Goal: Transaction & Acquisition: Purchase product/service

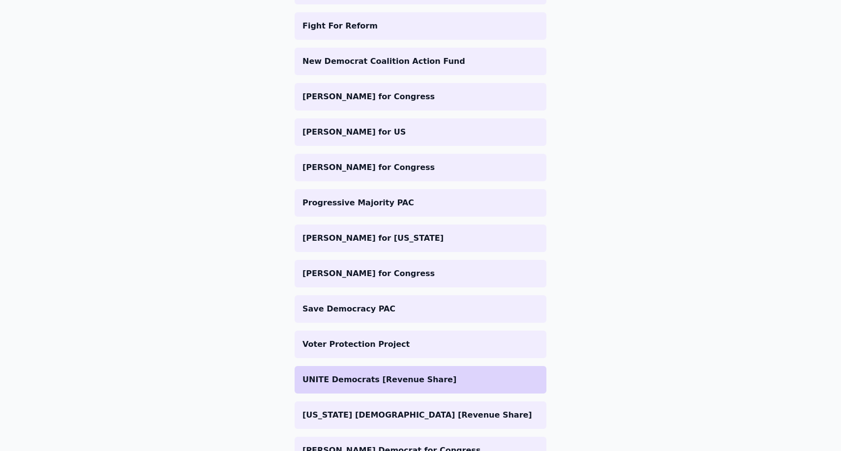
scroll to position [974, 0]
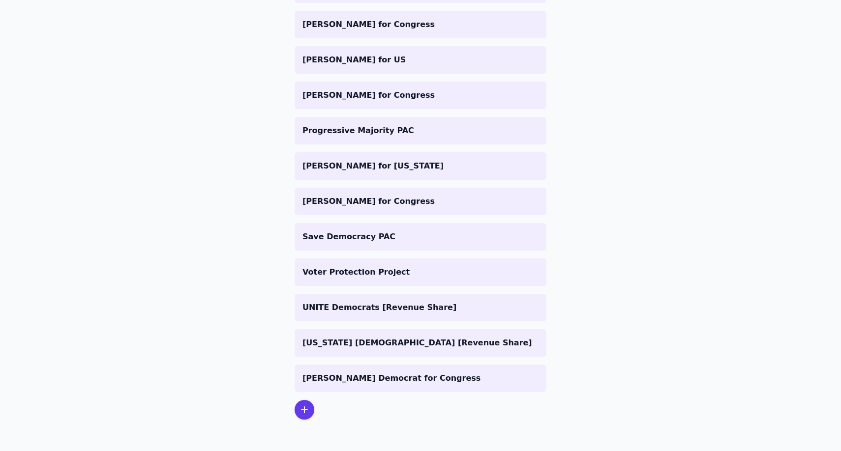
click at [310, 410] on div at bounding box center [305, 410] width 20 height 20
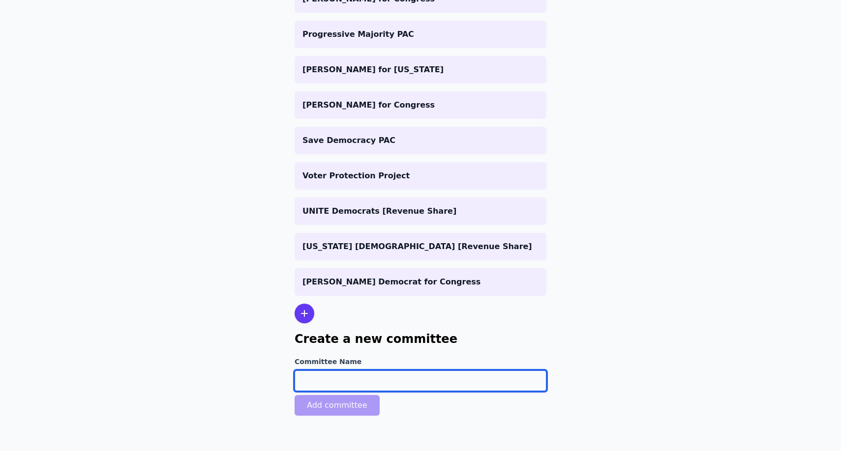
click at [354, 377] on input "Committee Name" at bounding box center [421, 381] width 252 height 21
type input "[PERSON_NAME] For Congress"
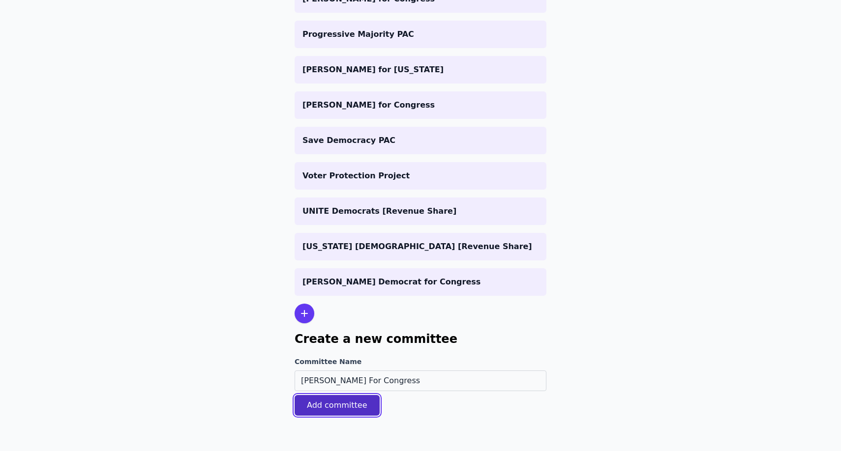
click at [326, 407] on button "Add committee" at bounding box center [337, 405] width 85 height 21
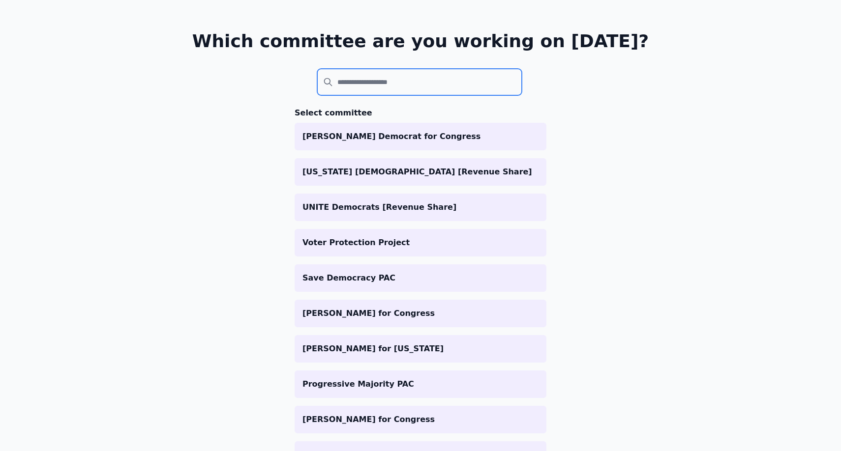
click at [371, 81] on input "search" at bounding box center [419, 82] width 205 height 27
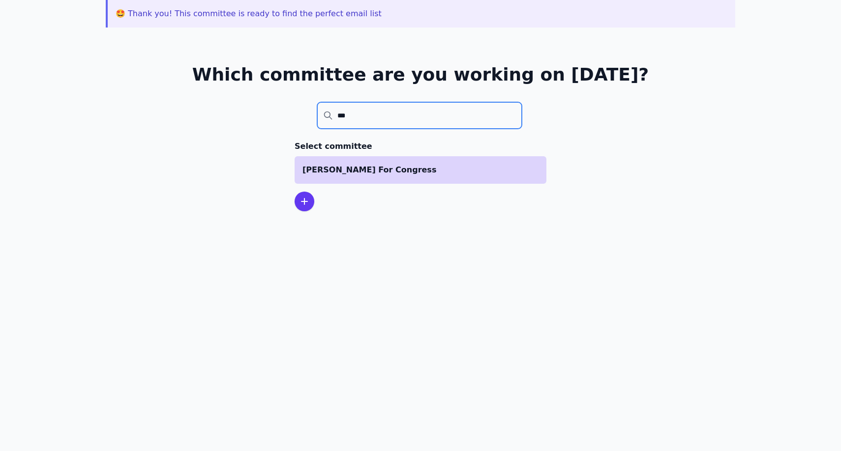
type input "***"
click at [367, 170] on p "[PERSON_NAME] For Congress" at bounding box center [420, 170] width 236 height 12
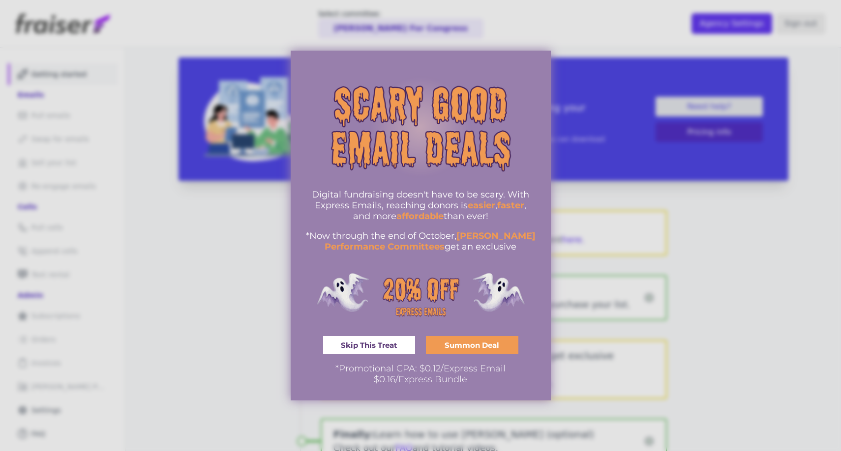
click at [461, 349] on span "Summon Deal" at bounding box center [471, 345] width 55 height 7
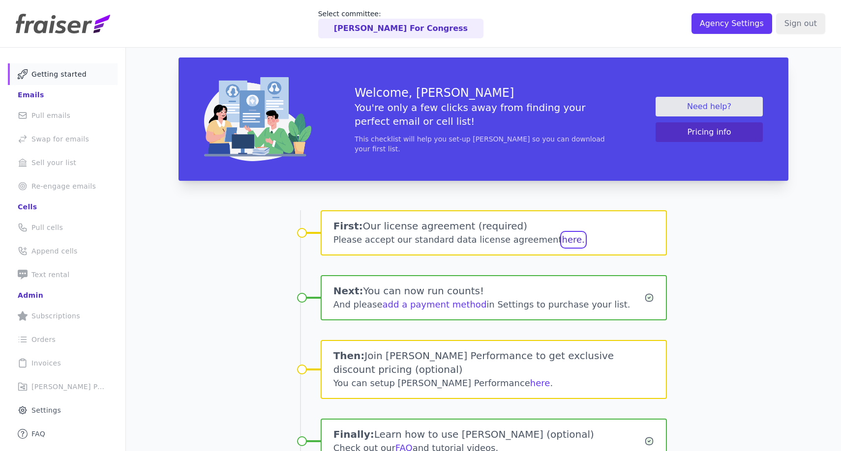
click at [562, 239] on button "here." at bounding box center [573, 240] width 23 height 14
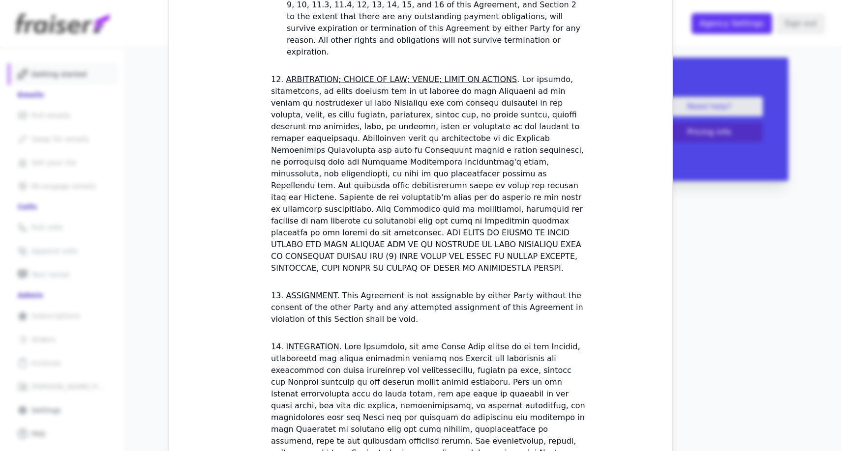
scroll to position [2781, 0]
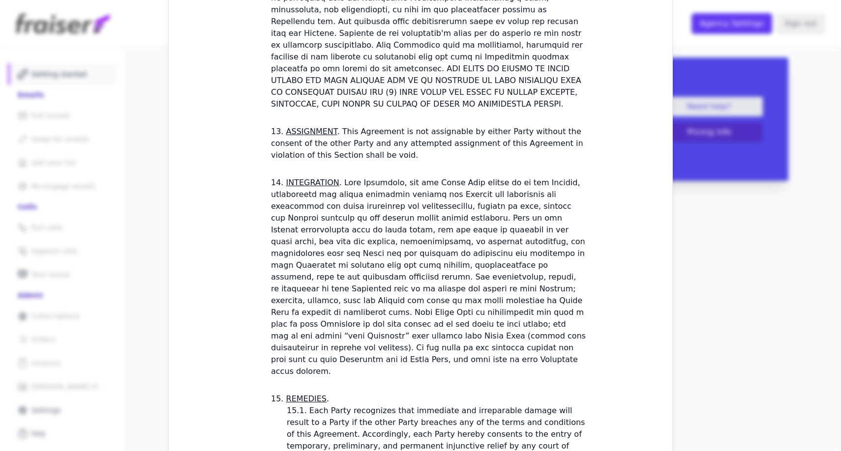
checkbox input "true"
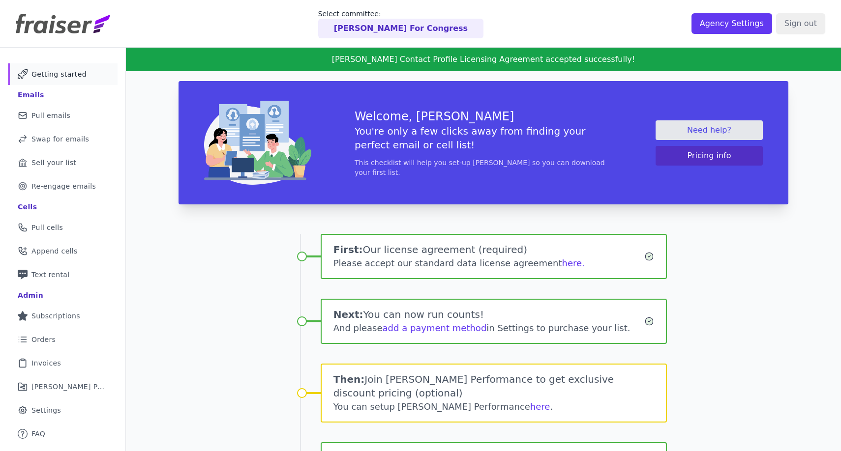
scroll to position [62, 0]
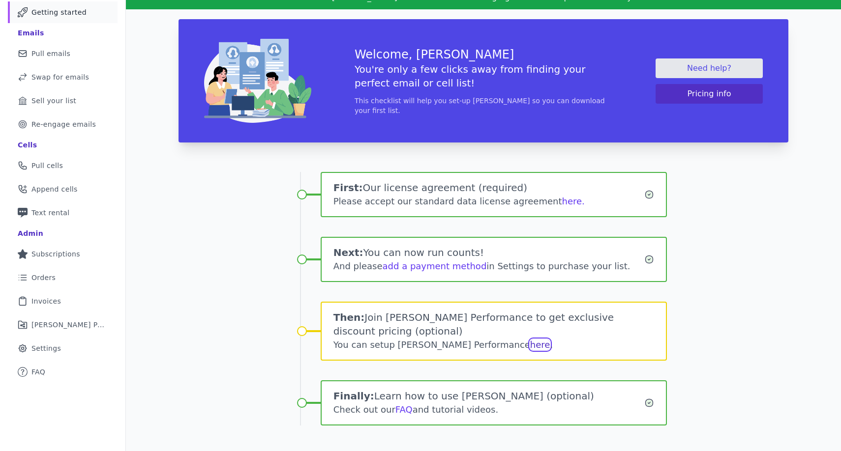
click at [530, 340] on link "here" at bounding box center [540, 345] width 20 height 10
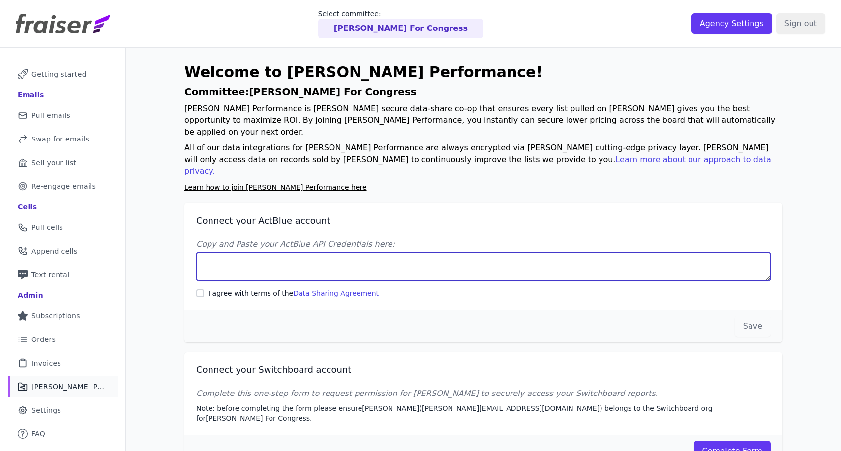
click at [384, 252] on textarea "Copy and Paste your ActBlue API Credentials here:" at bounding box center [483, 266] width 574 height 29
paste textarea "Client UUID: 19911bb4-4252-4b3b-b7de-36129b11409e Client Secret: AVxJArYl2FrSSH…"
type textarea "Client UUID: 19911bb4-4252-4b3b-b7de-36129b11409e Client Secret: AVxJArYl2FrSSH…"
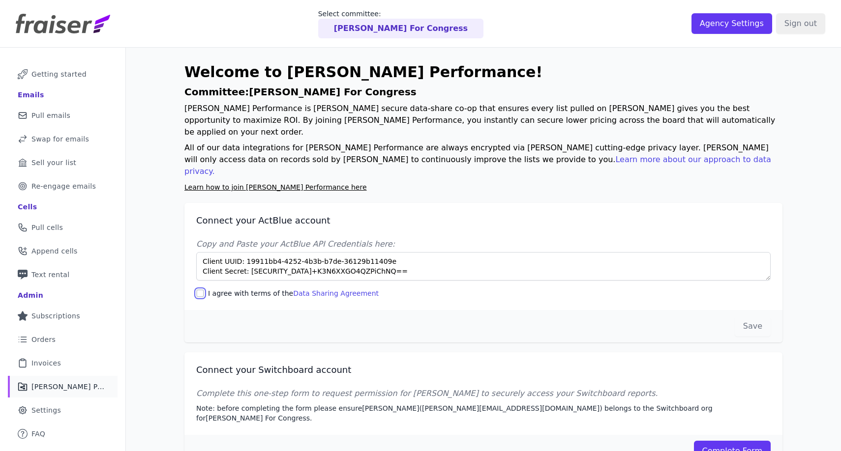
click at [198, 290] on input "I agree with terms of the Data Sharing Agreement" at bounding box center [200, 294] width 8 height 8
checkbox input "true"
click at [751, 316] on button "Save" at bounding box center [753, 326] width 36 height 21
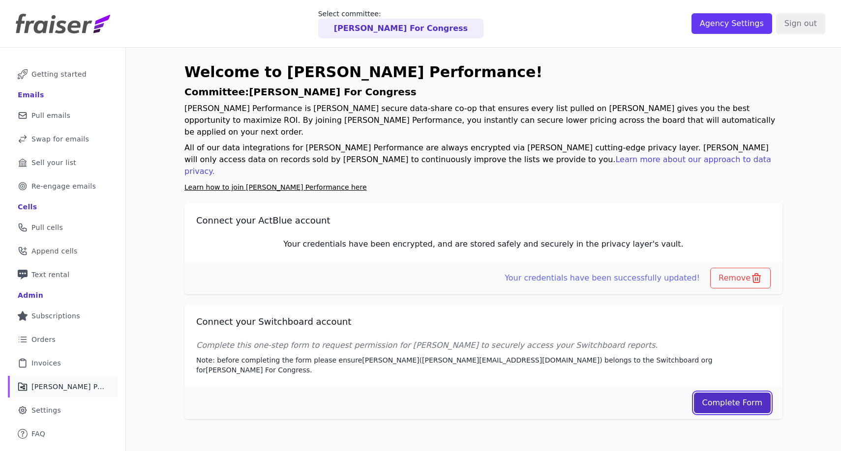
click at [762, 393] on link "Complete Form" at bounding box center [732, 403] width 77 height 21
click at [811, 195] on div "Welcome to Fraiser Performance! Committee: Alan Pardee For Congress Fraiser Per…" at bounding box center [483, 273] width 715 height 451
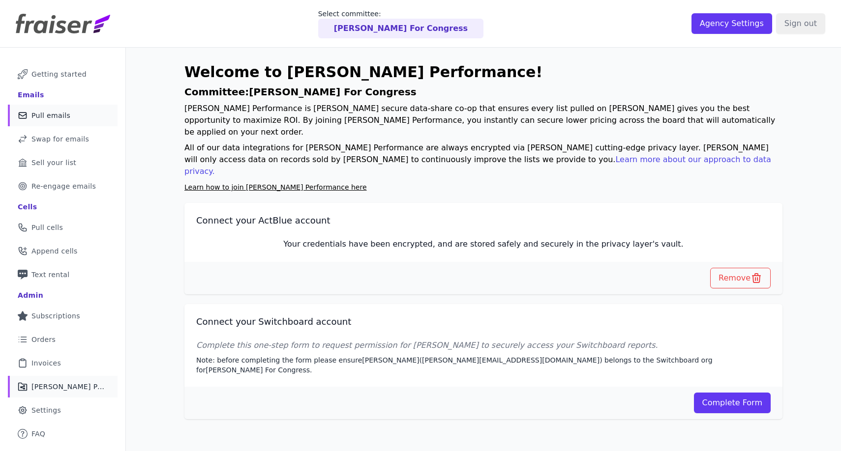
click at [75, 118] on link "Mail Icon Outline of a mail envelope Pull emails" at bounding box center [63, 116] width 110 height 22
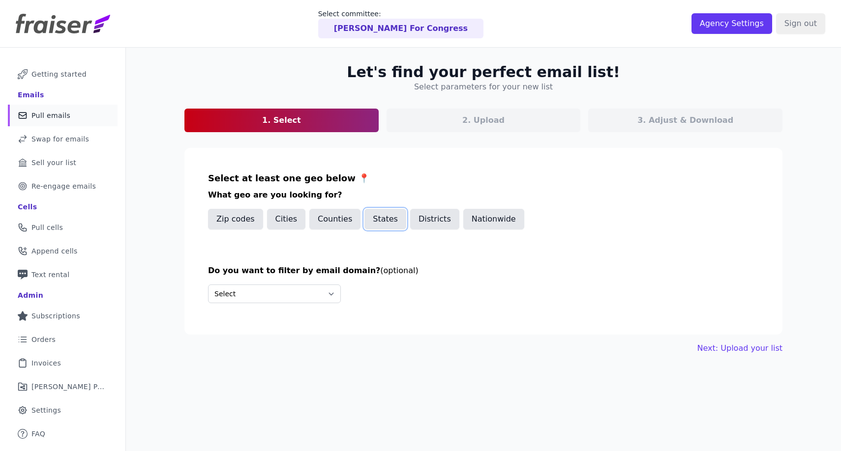
click at [390, 221] on button "States" at bounding box center [385, 219] width 42 height 21
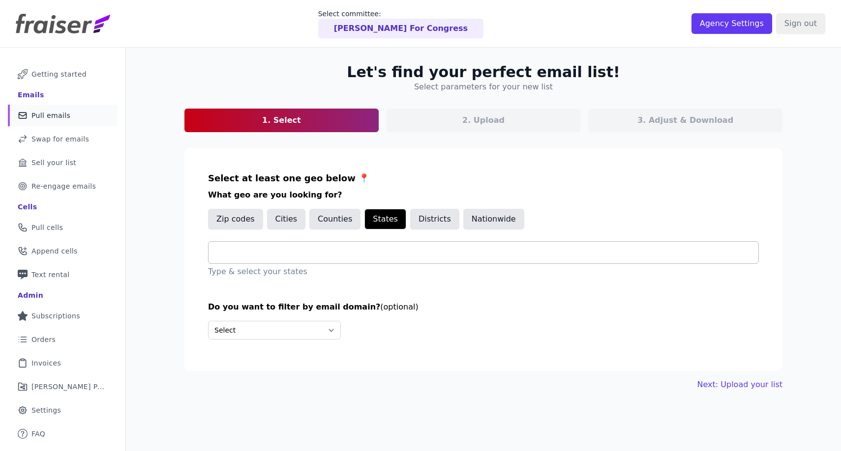
click at [367, 262] on div at bounding box center [487, 253] width 542 height 22
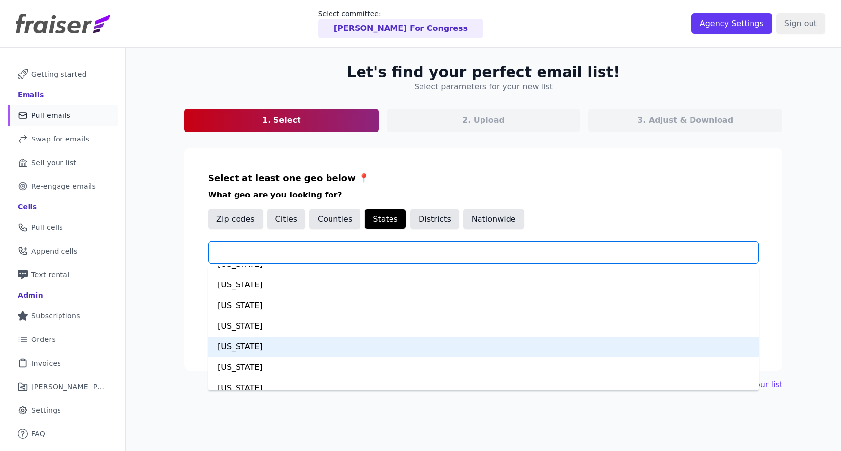
scroll to position [678, 0]
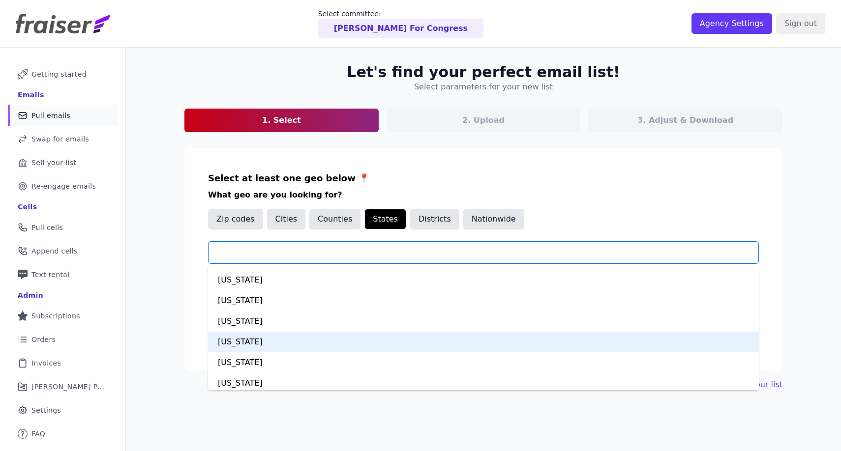
click at [355, 341] on div "New York" at bounding box center [483, 342] width 551 height 21
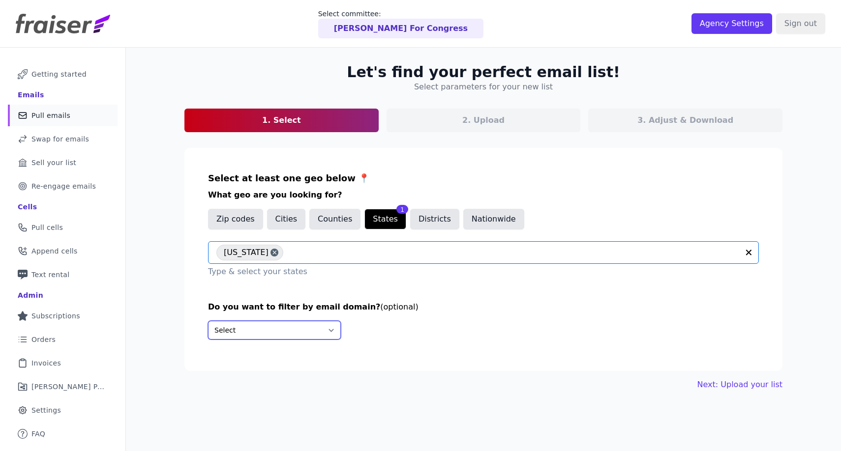
click at [306, 326] on select "Select Include only these domains Include none of these domains" at bounding box center [274, 330] width 133 height 19
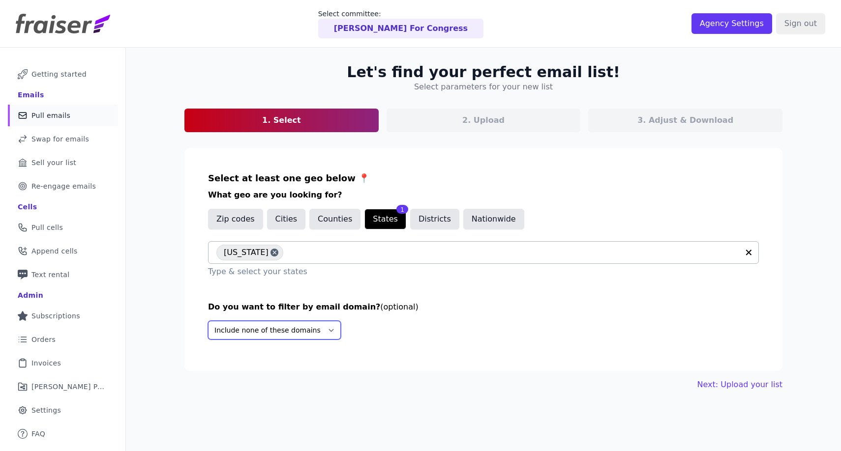
click at [208, 321] on select "Select Include only these domains Include none of these domains" at bounding box center [274, 330] width 133 height 19
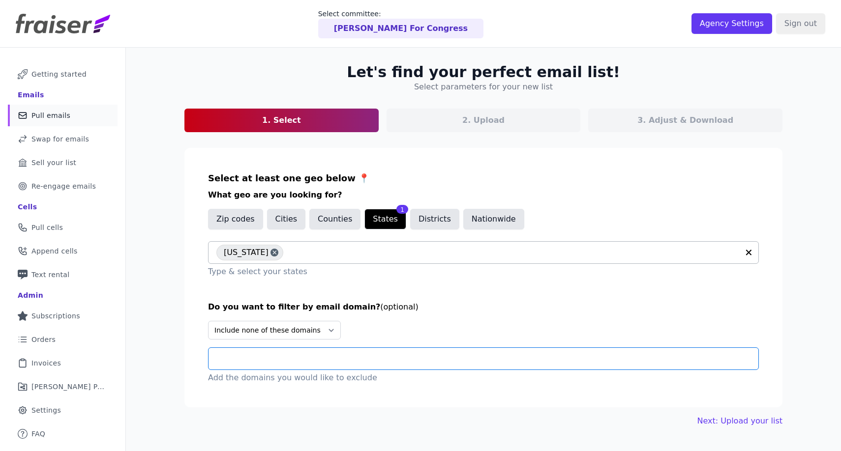
click at [301, 355] on input "text" at bounding box center [487, 359] width 542 height 12
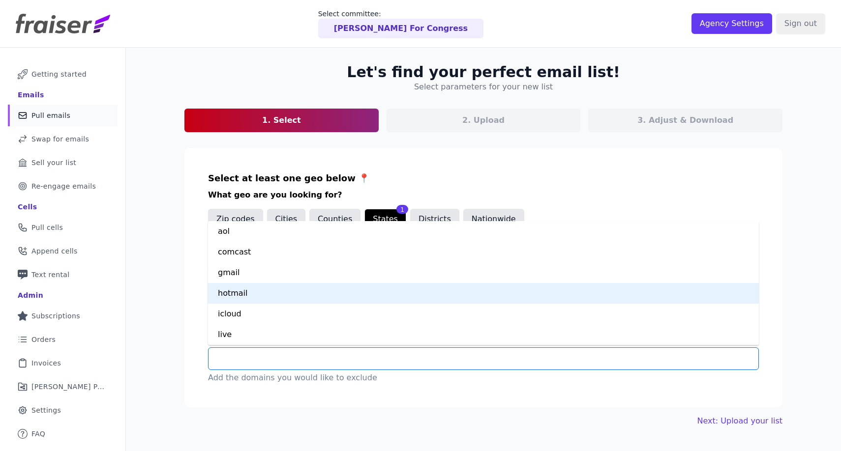
click at [336, 297] on div "hotmail" at bounding box center [483, 293] width 551 height 21
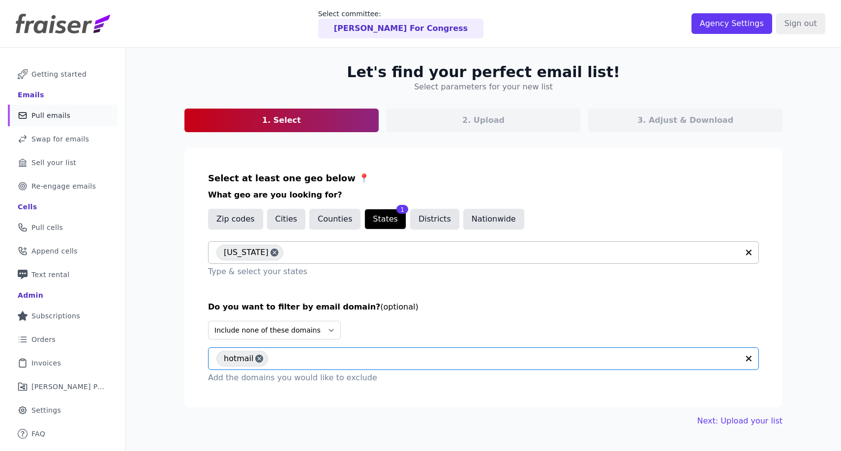
click at [295, 358] on input "text" at bounding box center [506, 359] width 466 height 12
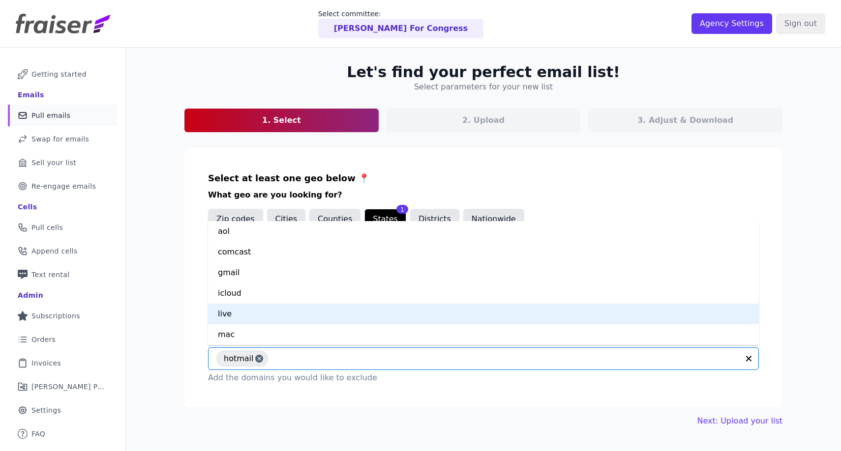
scroll to position [103, 0]
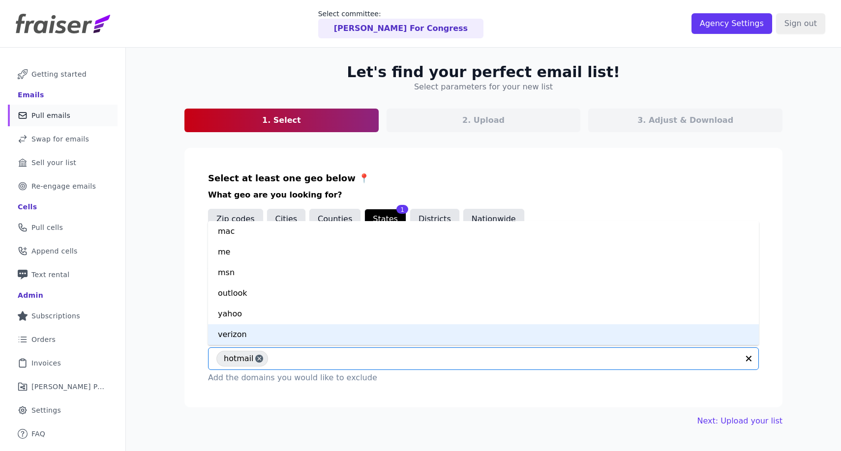
click at [305, 332] on div "verizon" at bounding box center [483, 335] width 551 height 21
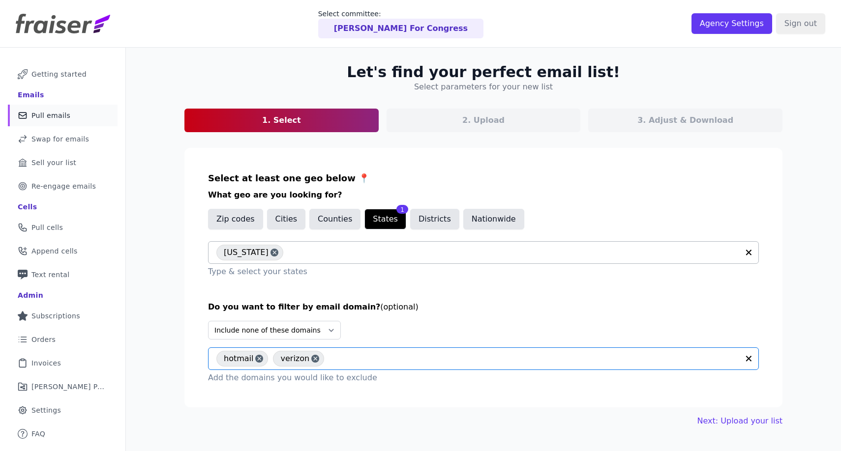
click at [333, 359] on input "text" at bounding box center [534, 359] width 410 height 12
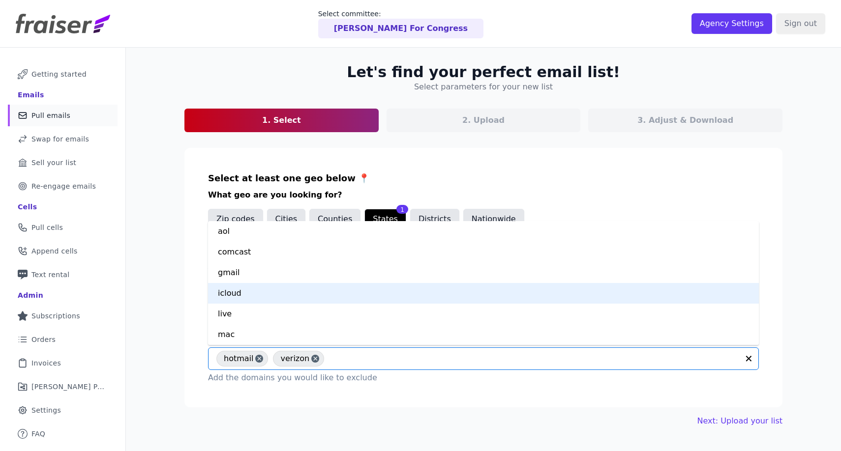
scroll to position [83, 0]
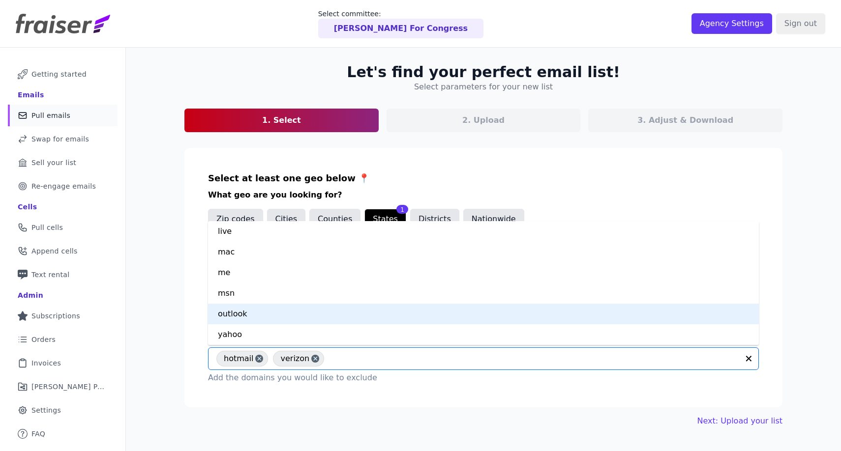
click at [301, 311] on div "outlook" at bounding box center [483, 314] width 551 height 21
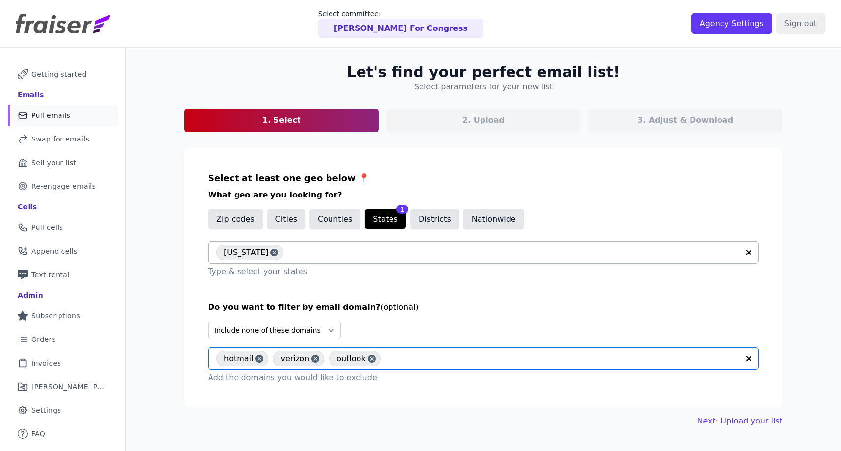
click at [417, 356] on input "text" at bounding box center [561, 359] width 353 height 12
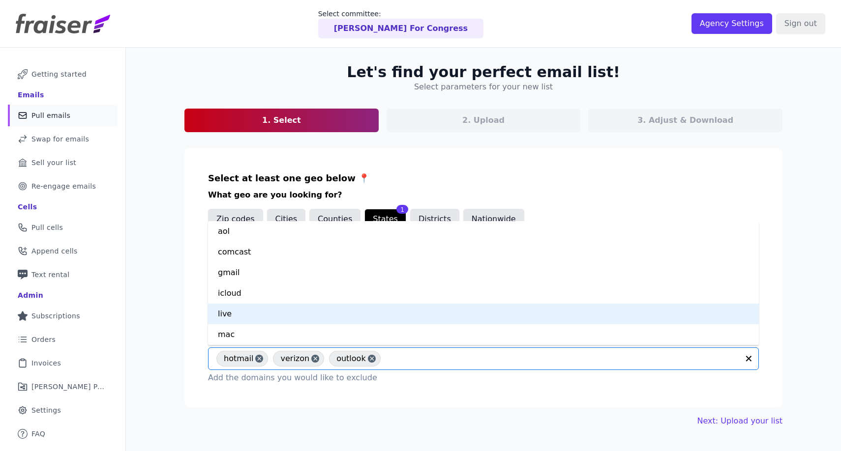
click at [370, 322] on div "live" at bounding box center [483, 314] width 551 height 21
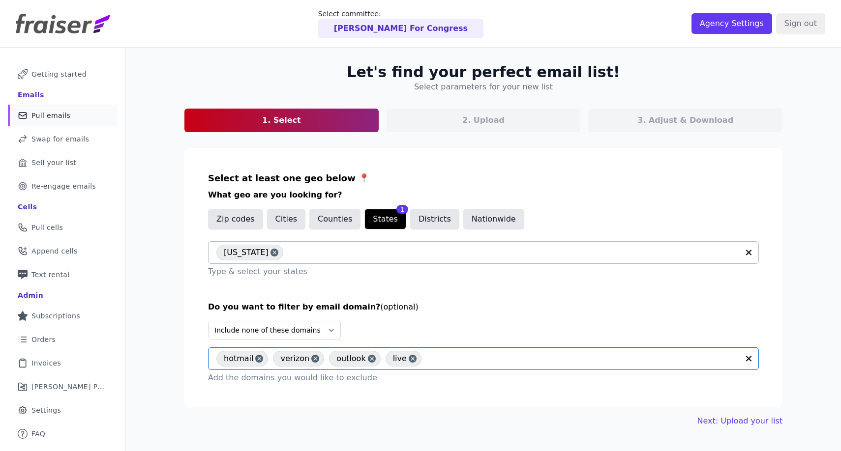
click at [446, 356] on input "text" at bounding box center [582, 359] width 312 height 12
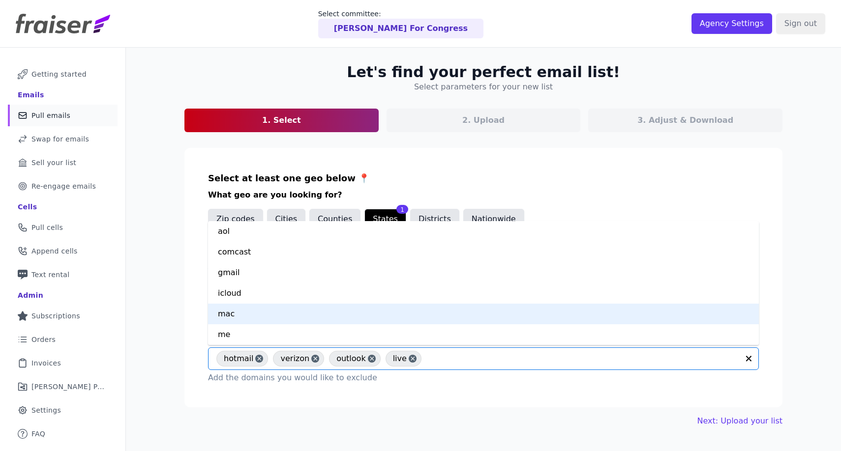
scroll to position [20, 0]
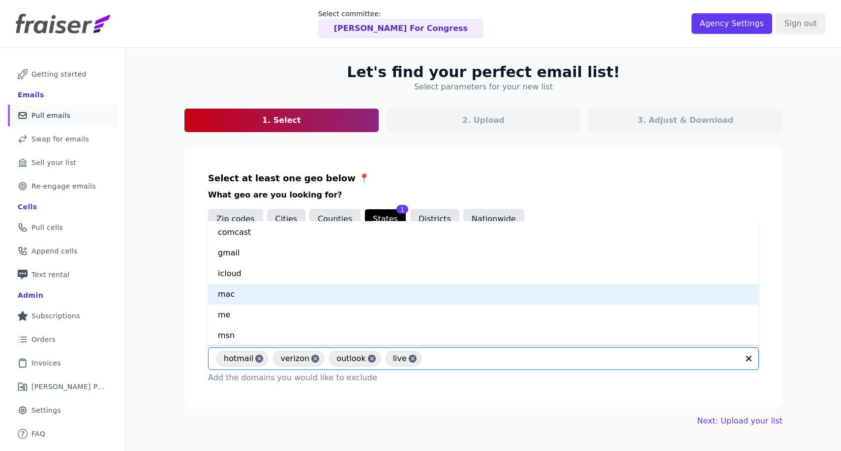
click at [370, 293] on div "mac" at bounding box center [483, 294] width 551 height 21
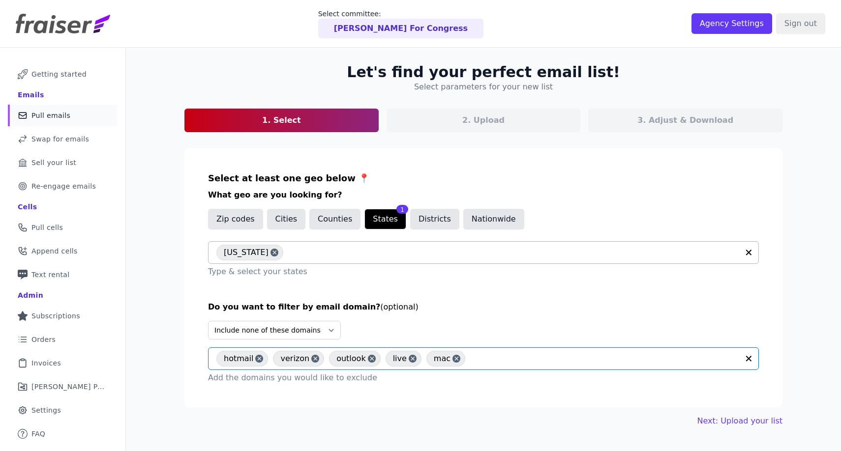
click at [490, 360] on input "text" at bounding box center [604, 359] width 268 height 12
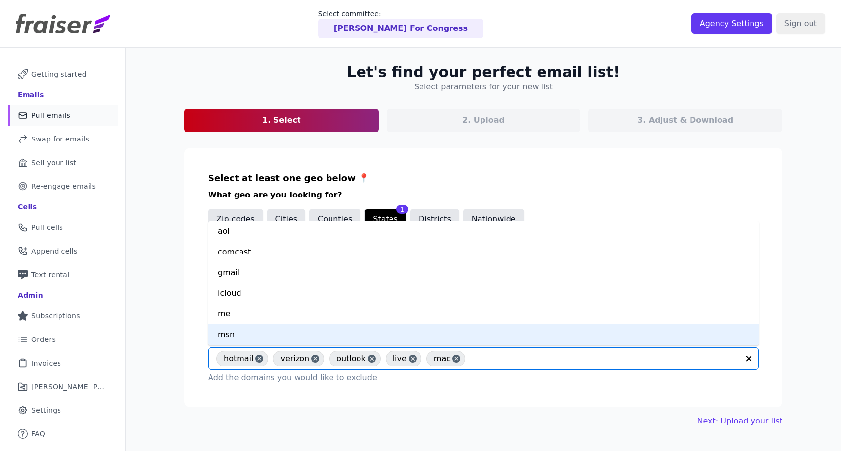
scroll to position [21, 0]
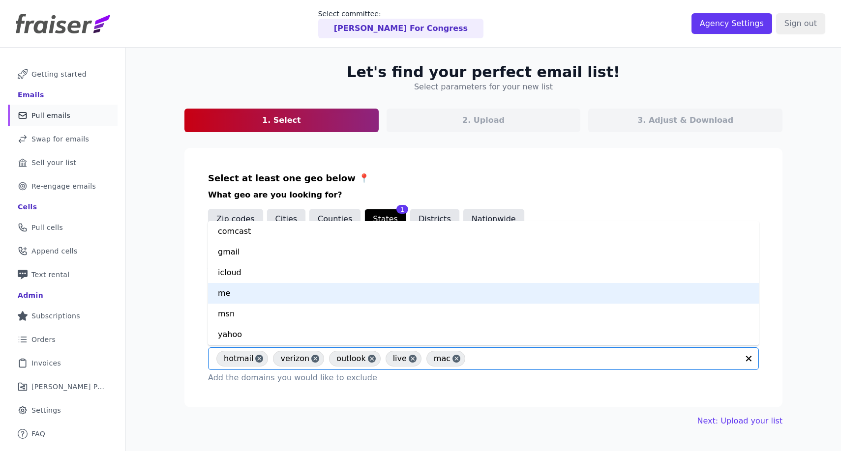
click at [371, 298] on div "me" at bounding box center [483, 293] width 551 height 21
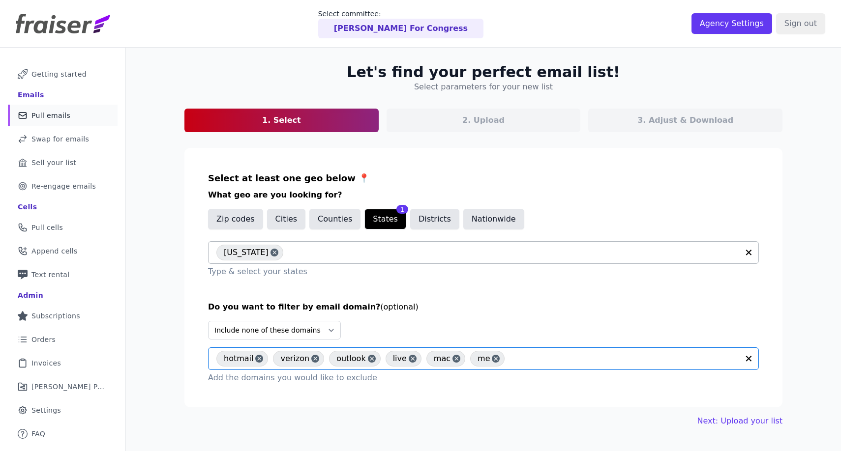
click at [540, 354] on input "text" at bounding box center [623, 359] width 229 height 12
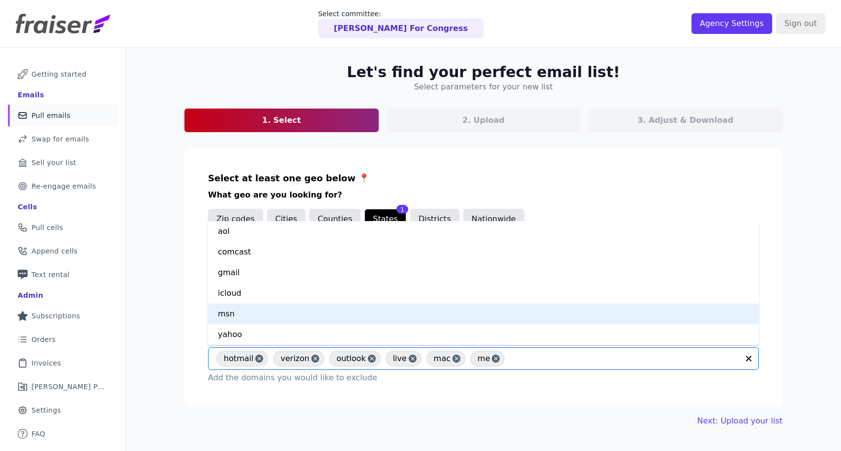
click at [405, 319] on div "msn" at bounding box center [483, 314] width 551 height 21
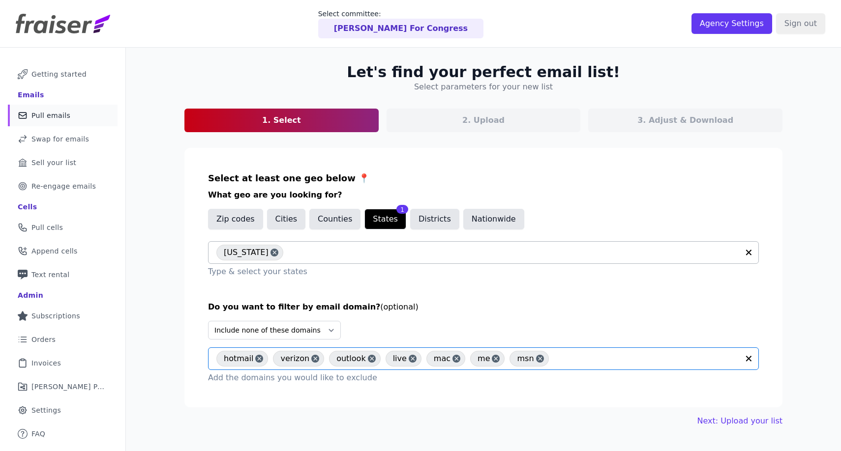
click at [554, 362] on input "text" at bounding box center [646, 359] width 185 height 12
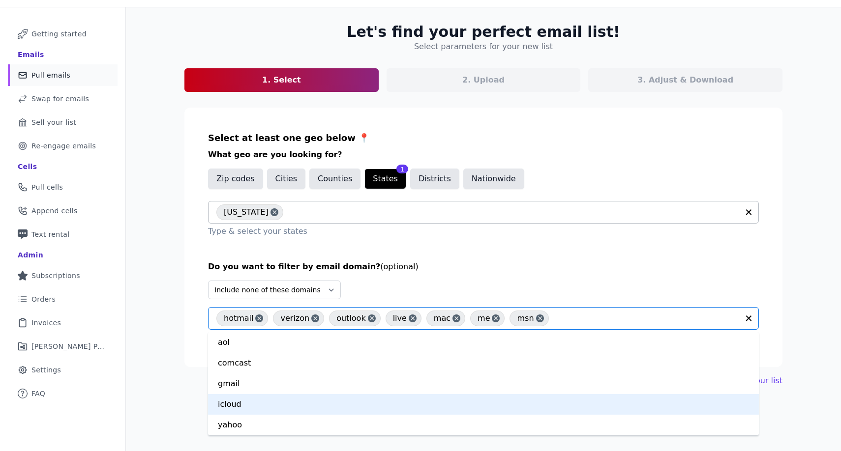
scroll to position [48, 0]
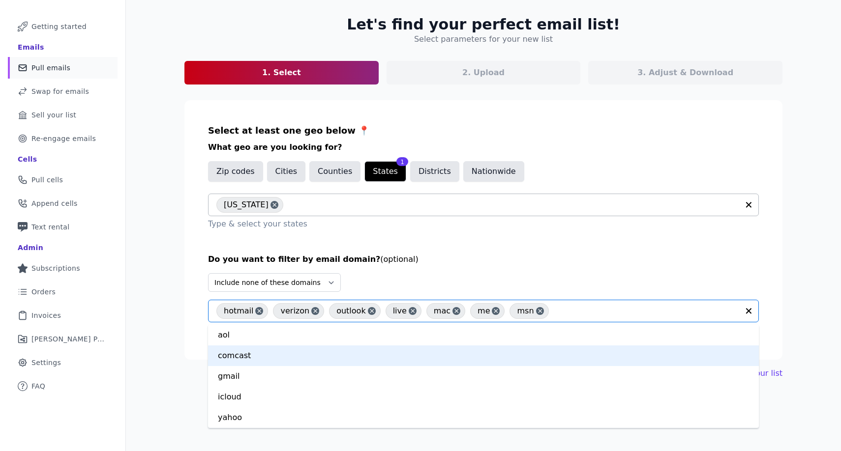
click at [749, 307] on icon "button" at bounding box center [748, 311] width 10 height 10
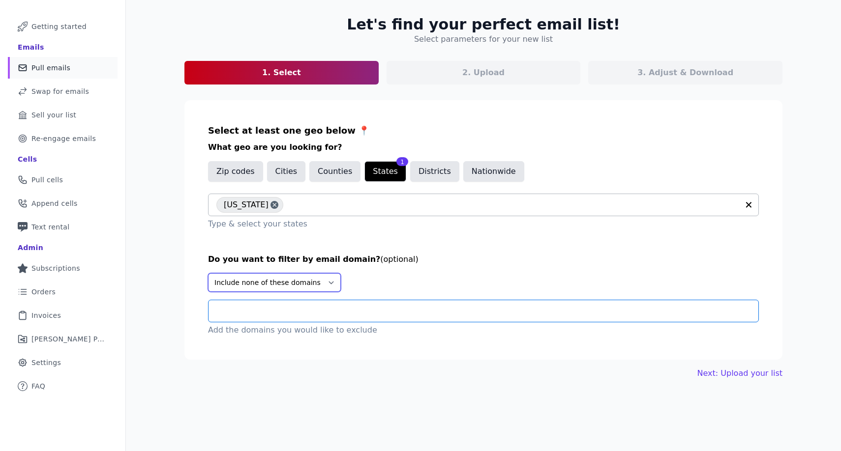
click at [307, 277] on select "Select Include only these domains Include none of these domains" at bounding box center [274, 282] width 133 height 19
select select "Include"
click at [208, 273] on select "Select Include only these domains Include none of these domains" at bounding box center [274, 282] width 133 height 19
click at [284, 305] on input "text" at bounding box center [487, 311] width 542 height 12
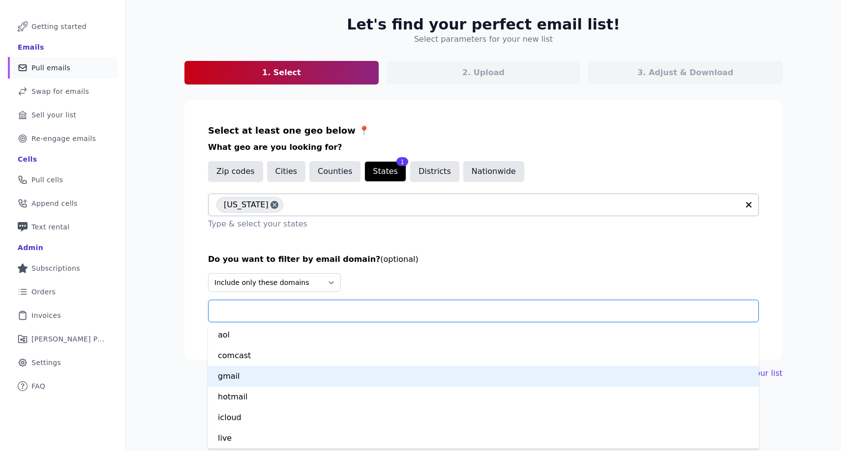
click at [276, 375] on div "gmail" at bounding box center [483, 376] width 551 height 21
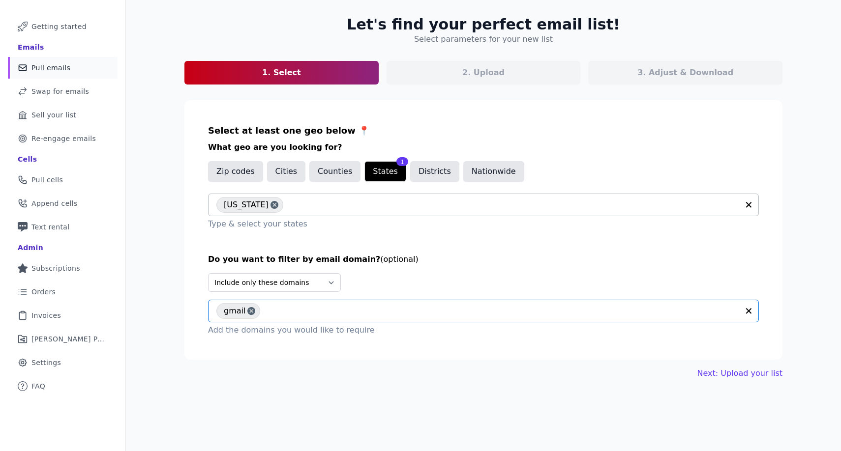
click at [298, 318] on div "gmail" at bounding box center [477, 311] width 522 height 22
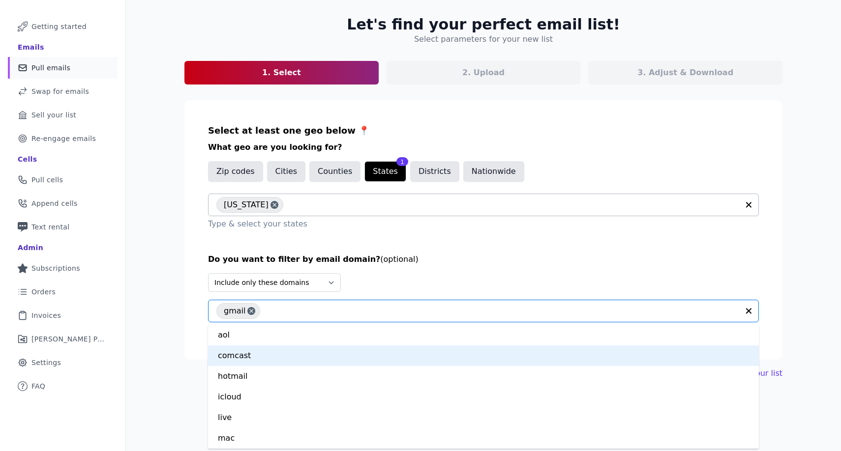
scroll to position [103, 0]
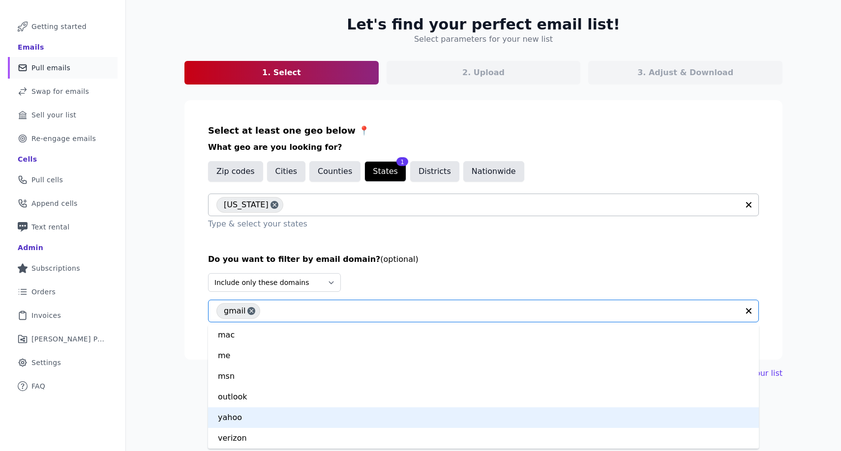
click at [266, 424] on div "yahoo" at bounding box center [483, 418] width 551 height 21
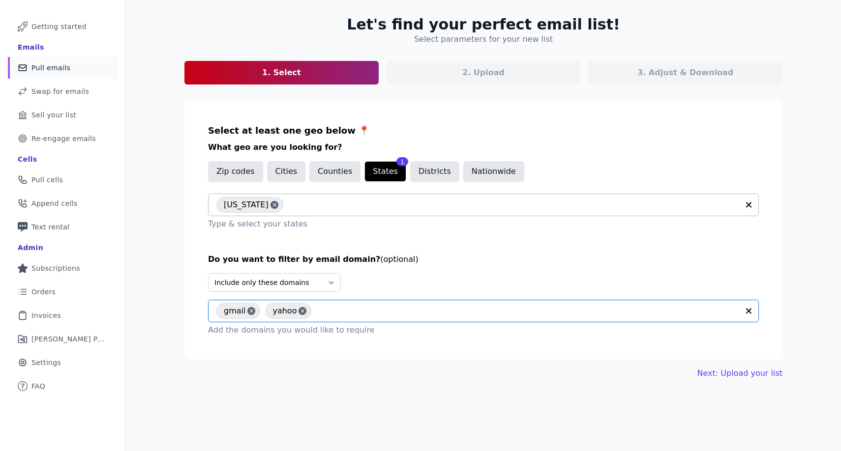
click at [334, 319] on div "gmail yahoo" at bounding box center [477, 311] width 522 height 22
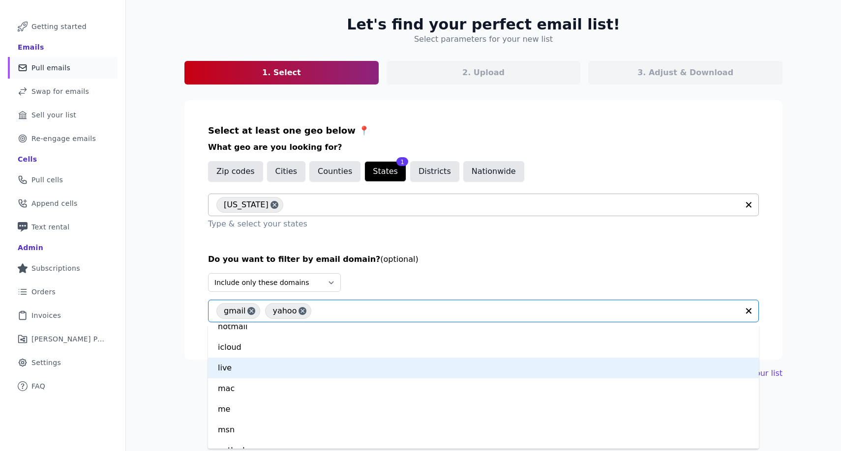
scroll to position [52, 0]
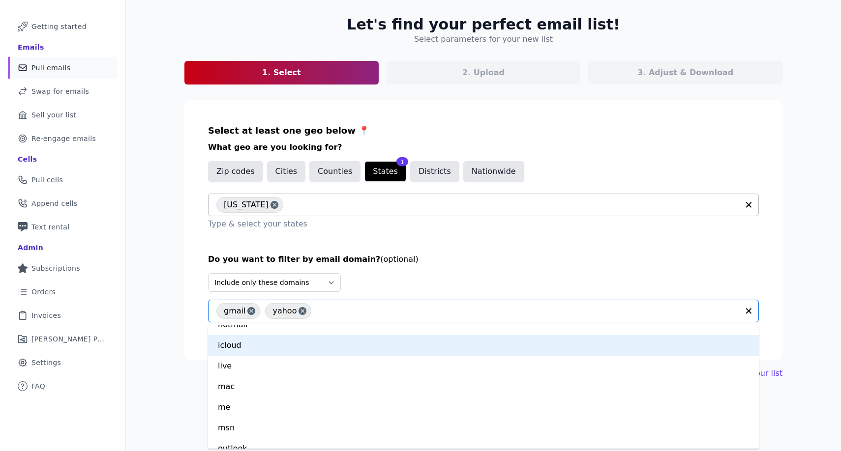
click at [299, 347] on div "icloud" at bounding box center [483, 345] width 551 height 21
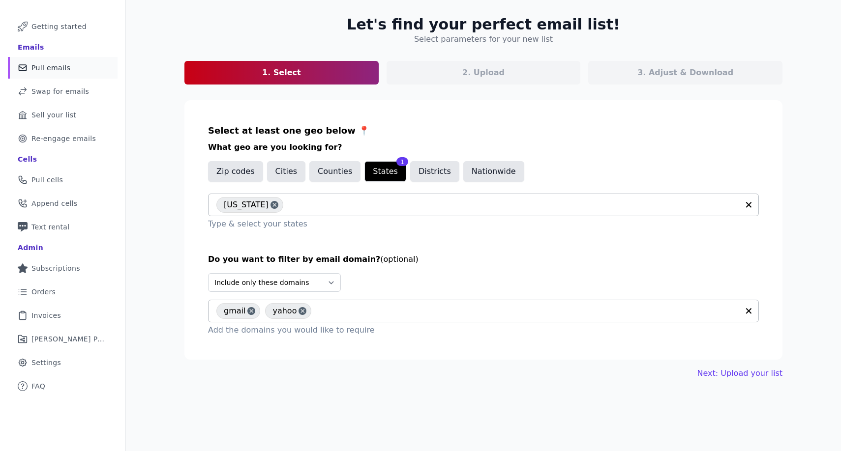
click at [345, 313] on input "text" at bounding box center [527, 311] width 422 height 12
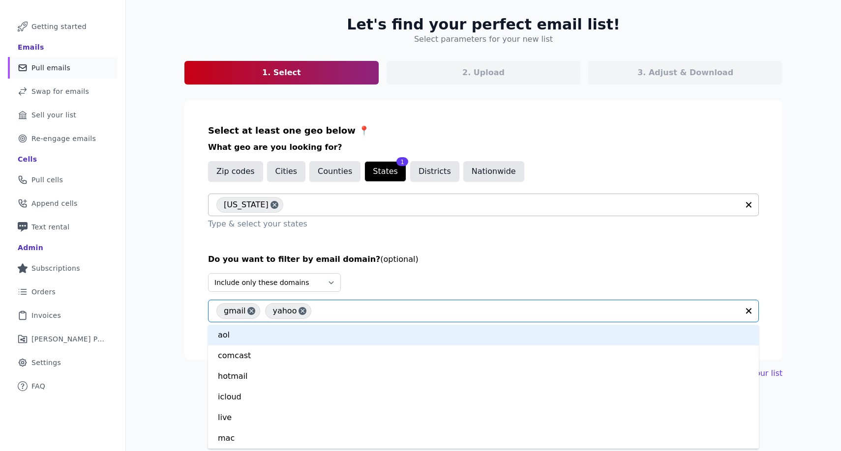
click at [320, 337] on div "aol" at bounding box center [483, 335] width 551 height 21
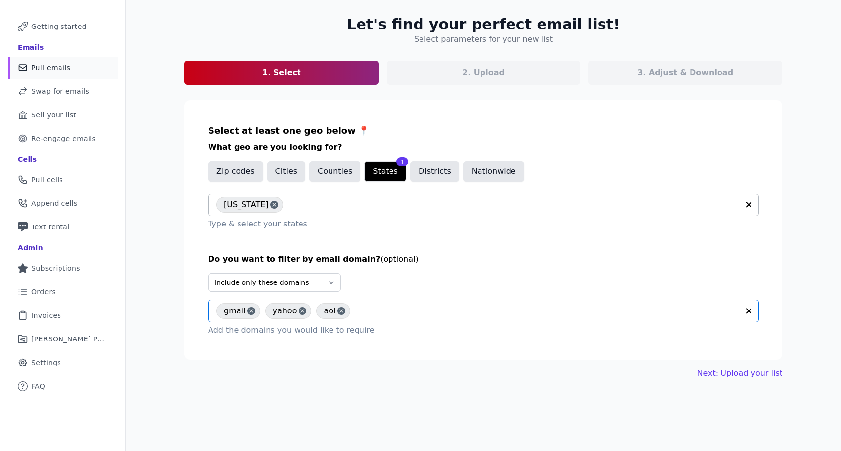
click at [411, 309] on input "text" at bounding box center [547, 311] width 384 height 12
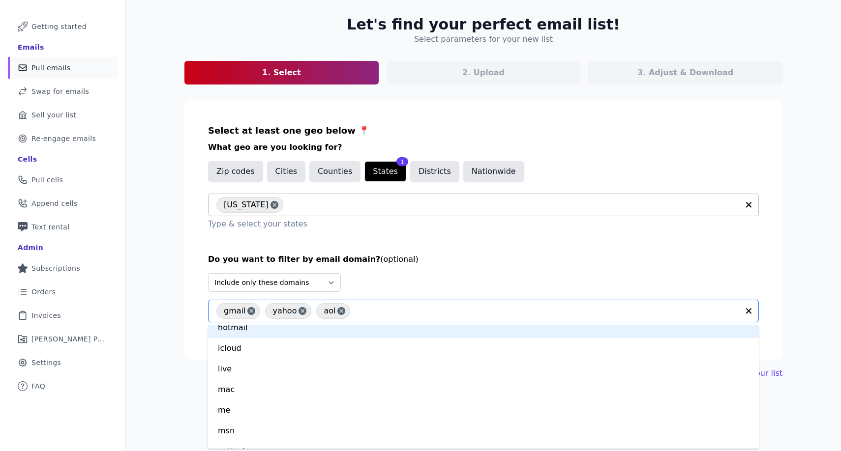
scroll to position [30, 0]
click at [384, 352] on div "icloud" at bounding box center [483, 346] width 551 height 21
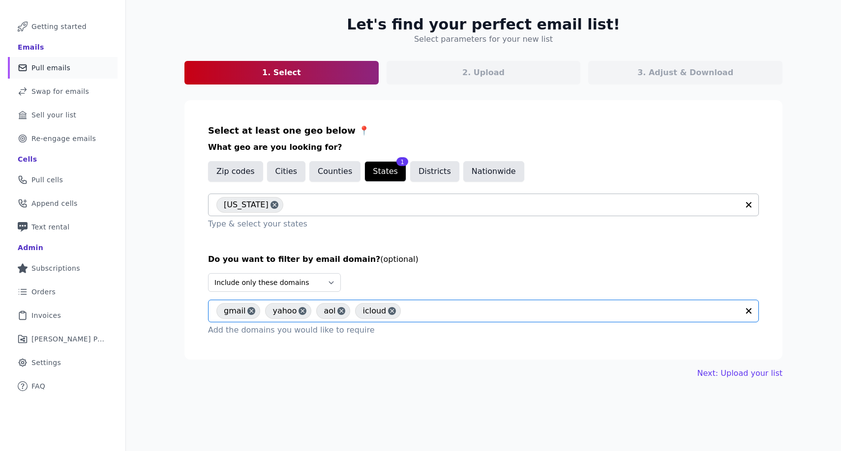
click at [406, 314] on input "text" at bounding box center [572, 311] width 333 height 12
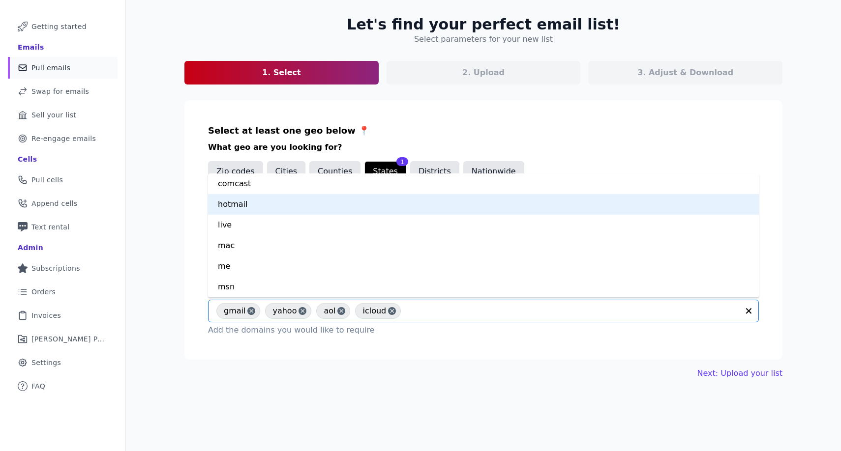
scroll to position [38, 0]
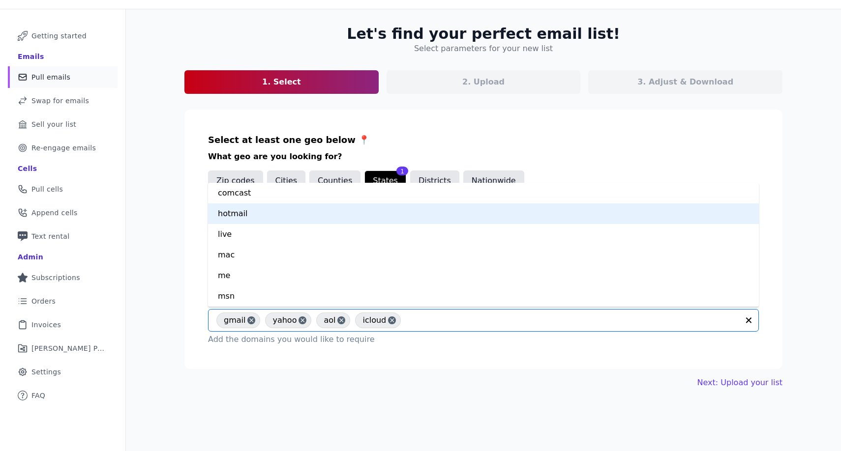
click at [430, 325] on input "text" at bounding box center [572, 321] width 333 height 12
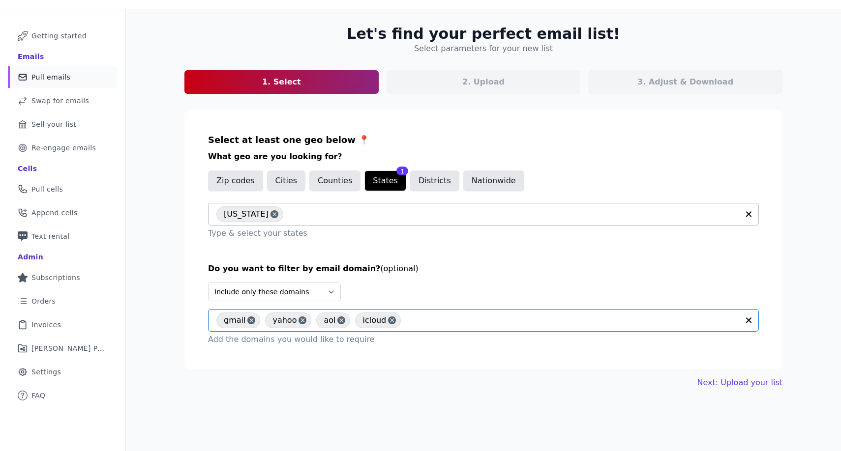
click at [421, 325] on input "text" at bounding box center [572, 321] width 333 height 12
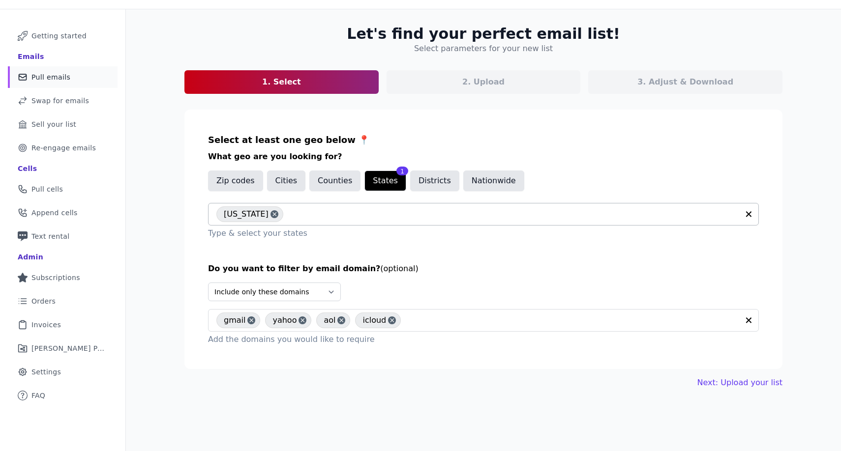
click at [445, 370] on div "Let's find your perfect email list! Select parameters for your new list 1. Sele…" at bounding box center [483, 206] width 629 height 395
click at [428, 318] on input "text" at bounding box center [572, 321] width 333 height 12
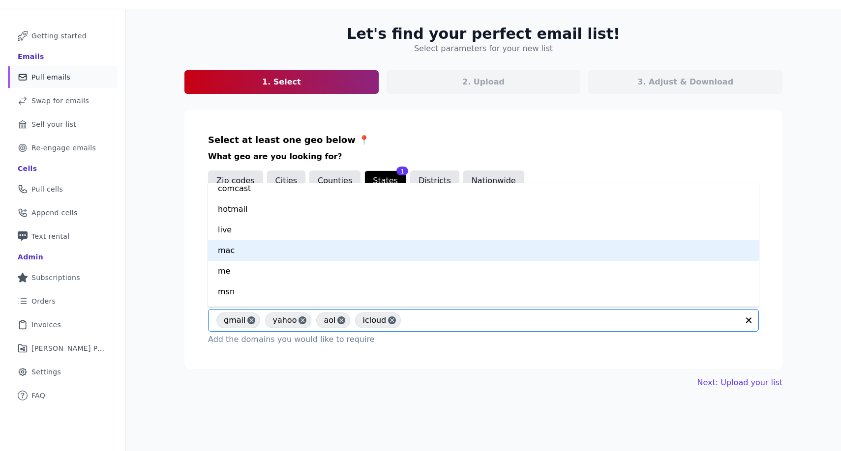
scroll to position [0, 0]
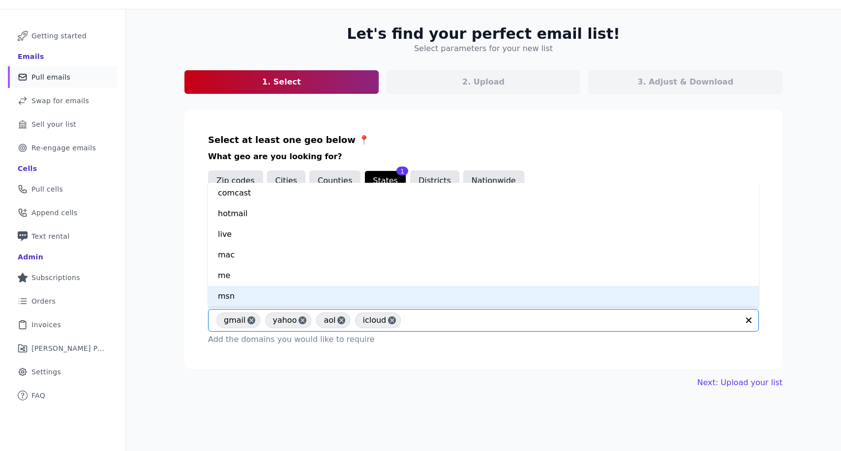
click at [467, 369] on div "Let's find your perfect email list! Select parameters for your new list 1. Sele…" at bounding box center [483, 206] width 629 height 395
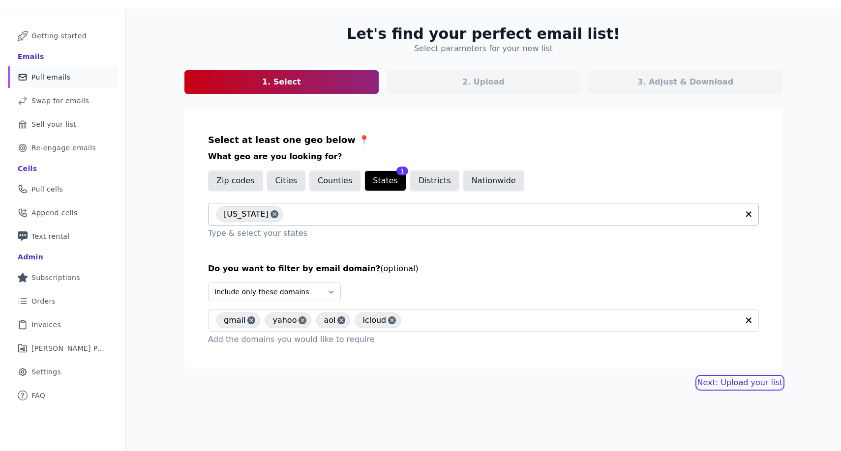
click at [731, 380] on link "Next: Upload your list" at bounding box center [739, 383] width 85 height 12
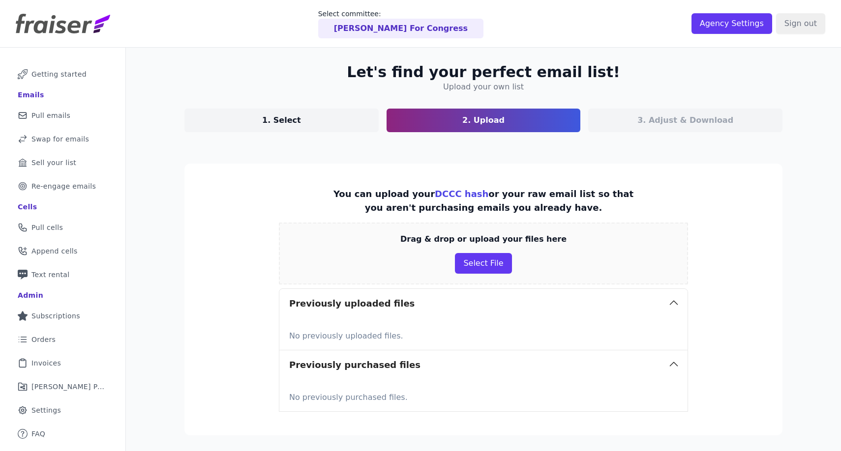
scroll to position [75, 0]
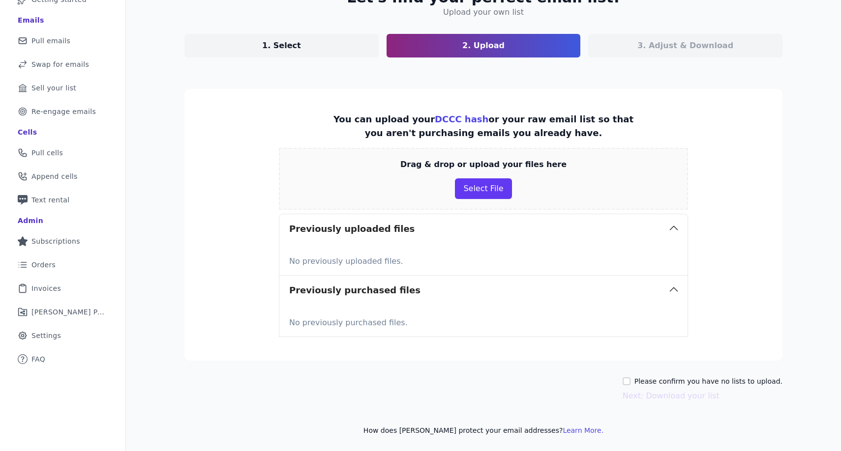
click at [649, 379] on label "Please confirm you have no lists to upload." at bounding box center [708, 382] width 148 height 10
click at [630, 379] on input "Please confirm you have no lists to upload." at bounding box center [626, 382] width 8 height 8
checkbox input "true"
click at [648, 395] on button "Next: Download your list" at bounding box center [670, 396] width 97 height 12
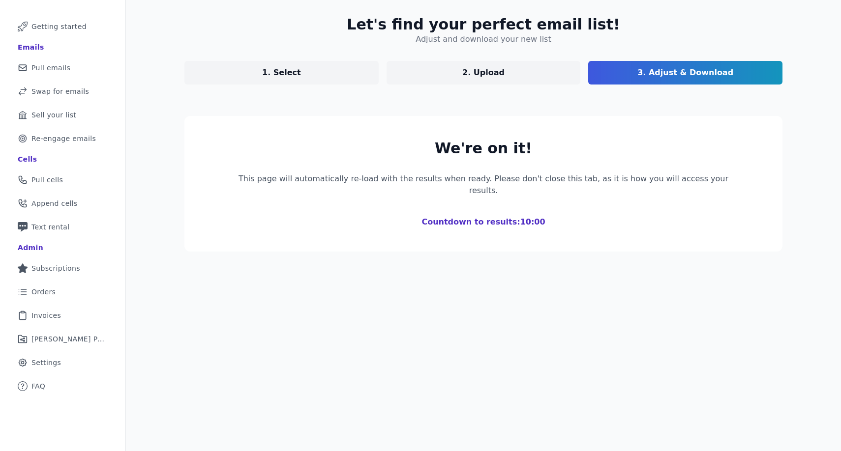
scroll to position [48, 0]
click at [694, 155] on h2 "We're on it!" at bounding box center [483, 149] width 503 height 18
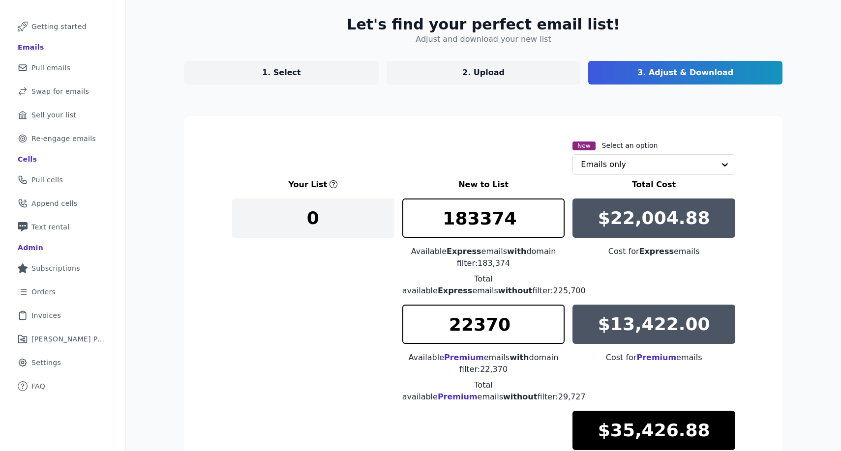
scroll to position [75, 0]
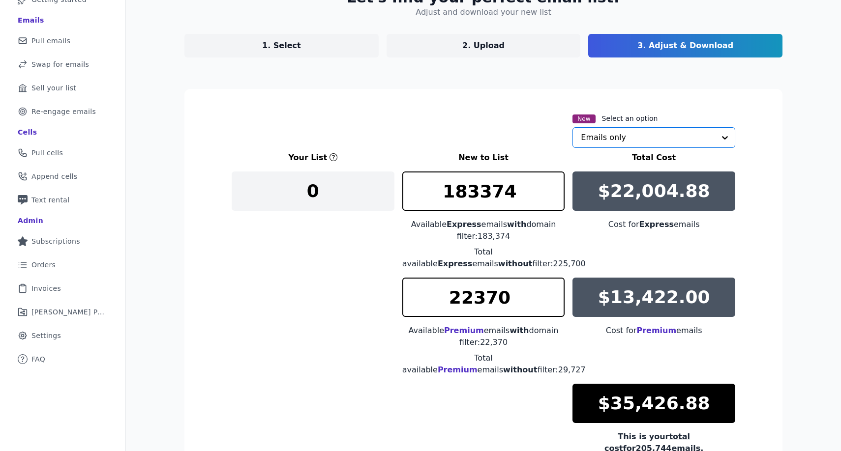
click at [619, 135] on input "text" at bounding box center [648, 138] width 134 height 20
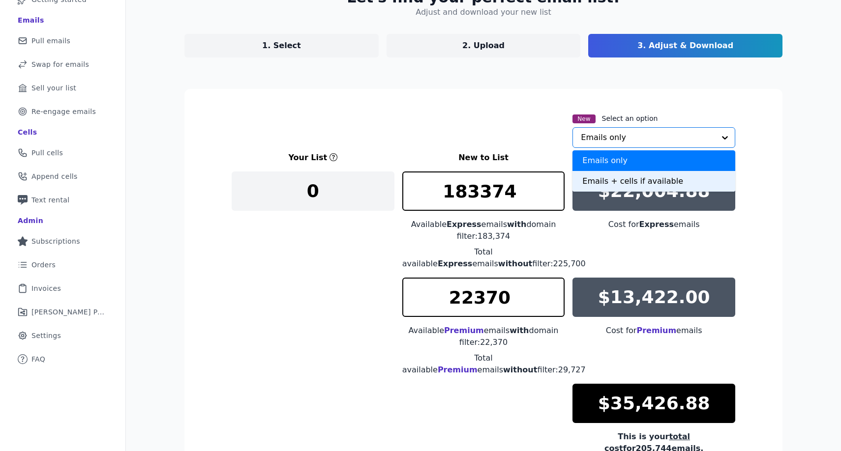
click at [607, 184] on div "Emails + cells if available" at bounding box center [653, 181] width 163 height 21
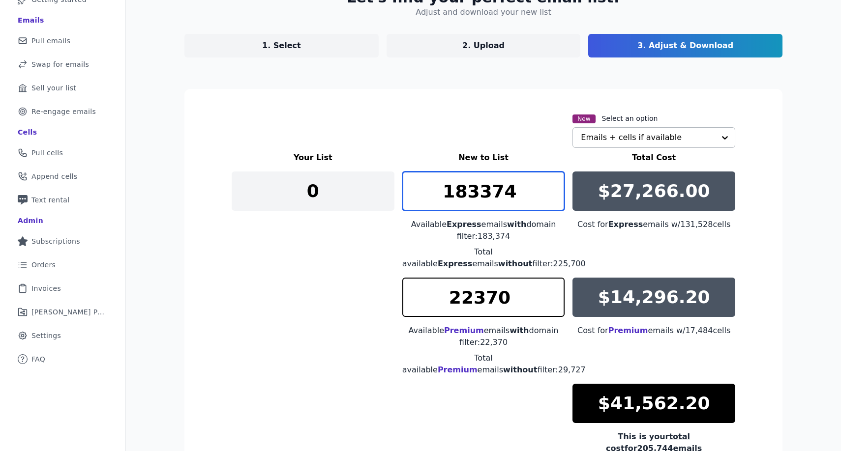
click at [501, 201] on input "183374" at bounding box center [483, 191] width 163 height 39
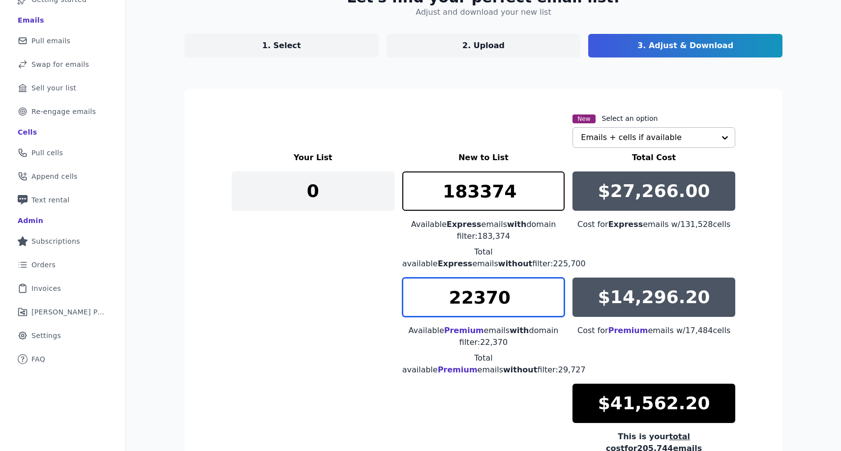
click at [505, 317] on input "22370" at bounding box center [483, 297] width 163 height 39
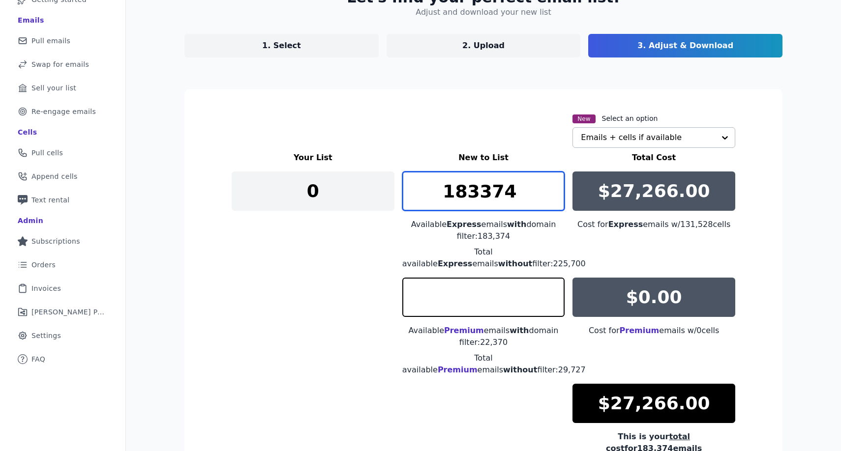
type input "0"
click at [487, 185] on input "183374" at bounding box center [483, 191] width 163 height 39
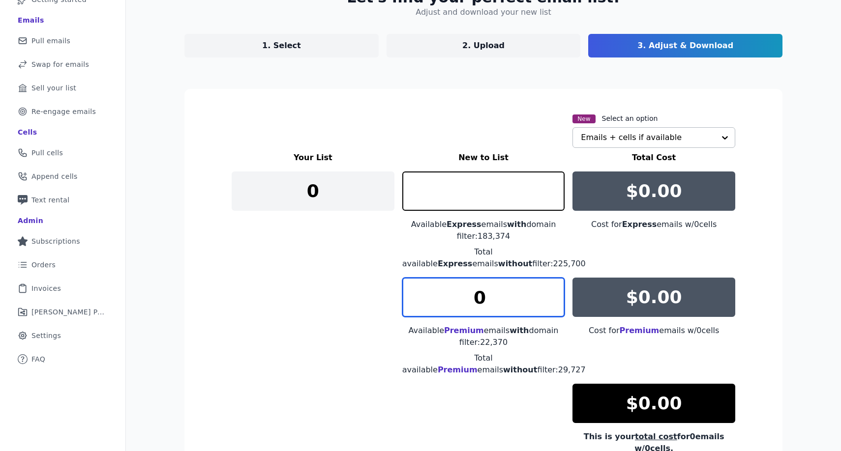
type input "0"
click at [490, 287] on input "0" at bounding box center [483, 297] width 163 height 39
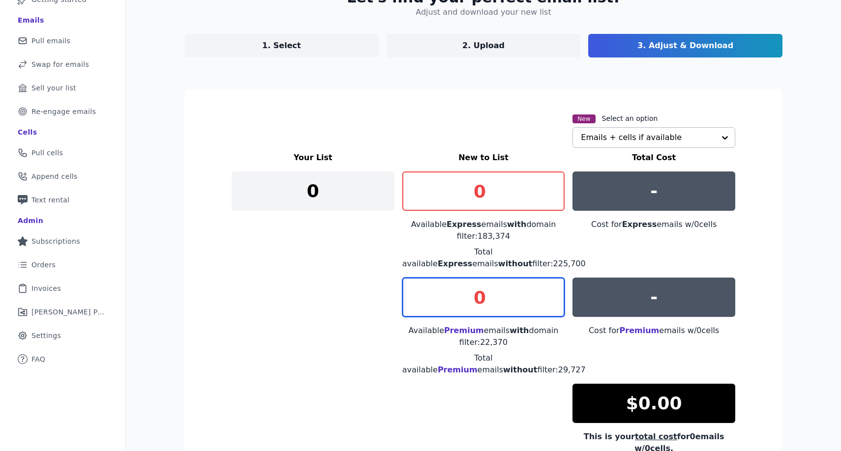
click at [487, 302] on input "0" at bounding box center [483, 297] width 163 height 39
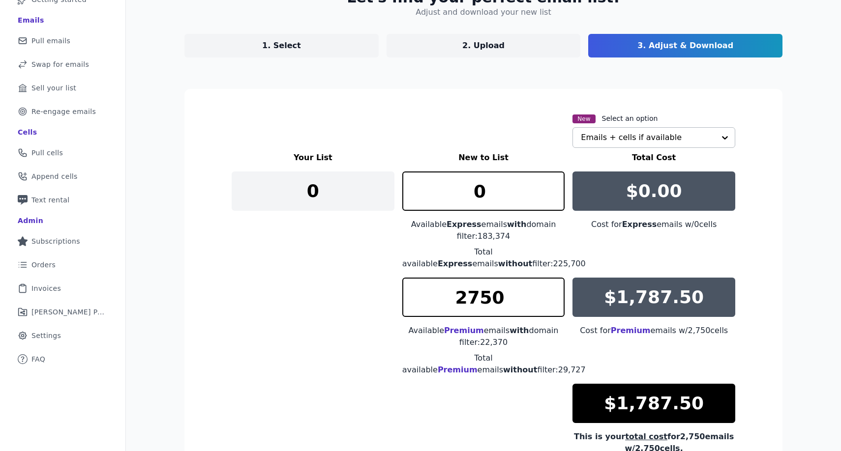
click at [799, 287] on div "Let's find your perfect email list! Adjust and download your new list 1. Select…" at bounding box center [483, 271] width 715 height 597
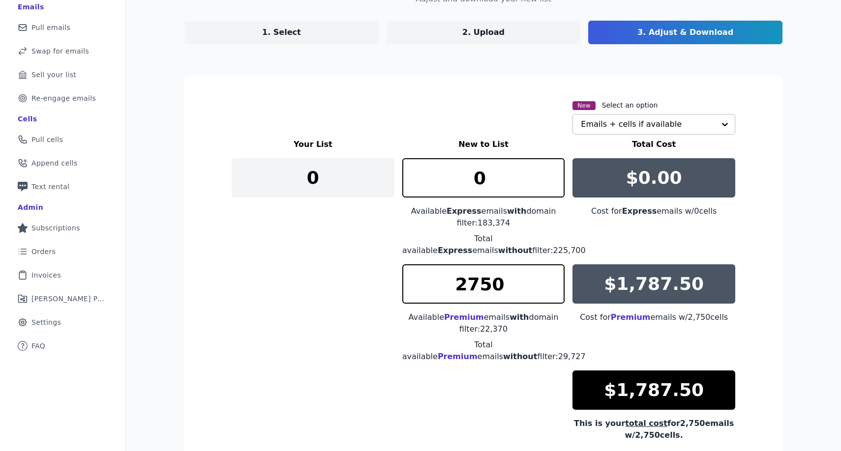
scroll to position [89, 0]
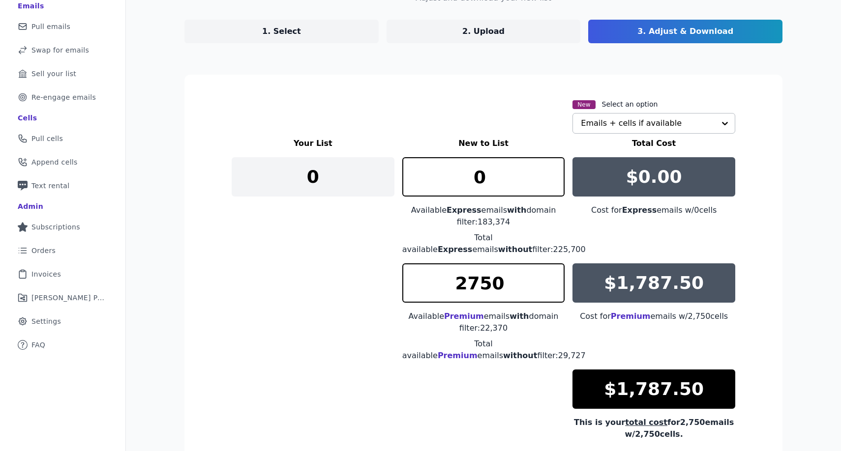
click at [678, 273] on p "$1,787.50" at bounding box center [654, 283] width 100 height 20
click at [520, 282] on input "2750" at bounding box center [483, 283] width 163 height 39
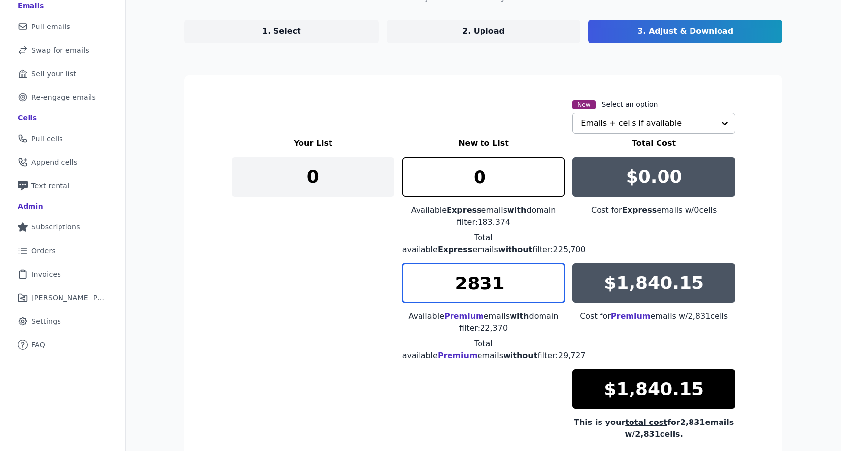
click at [555, 278] on input "2831" at bounding box center [483, 283] width 163 height 39
drag, startPoint x: 465, startPoint y: 284, endPoint x: 442, endPoint y: 284, distance: 23.1
click at [442, 284] on input "2831" at bounding box center [483, 283] width 163 height 39
drag, startPoint x: 471, startPoint y: 284, endPoint x: 498, endPoint y: 284, distance: 27.0
click at [498, 284] on input "3831" at bounding box center [483, 283] width 163 height 39
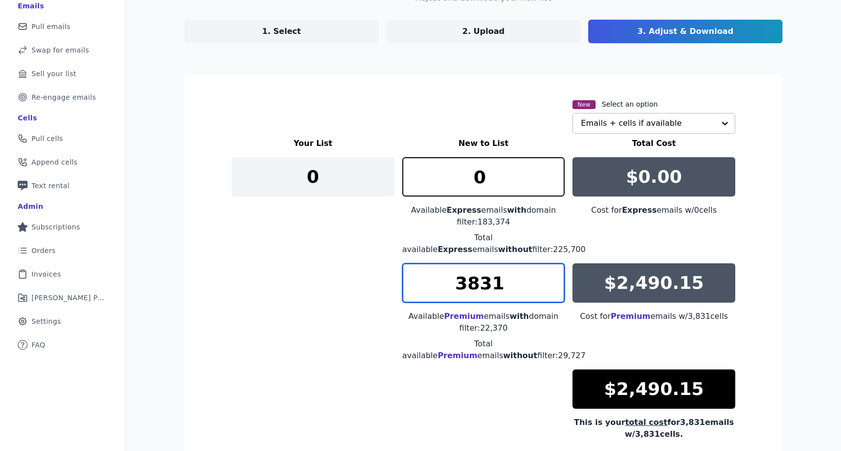
click at [498, 284] on input "3831" at bounding box center [483, 283] width 163 height 39
type input "4230"
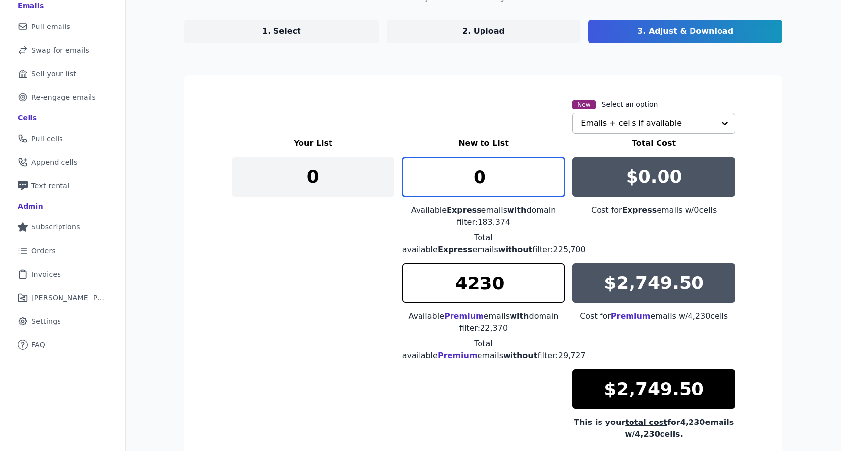
click at [498, 181] on input "0" at bounding box center [483, 176] width 163 height 39
type input "0"
type input "5"
type input "3"
type input "4"
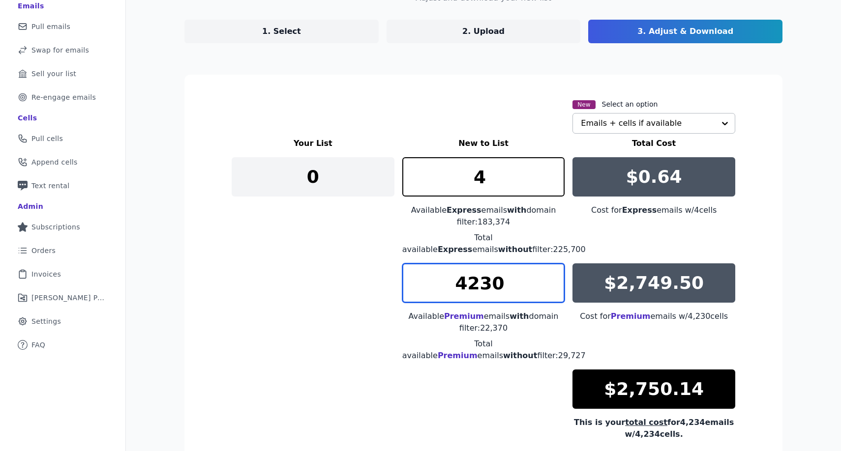
click at [519, 294] on input "4230" at bounding box center [483, 283] width 163 height 39
type input "4200"
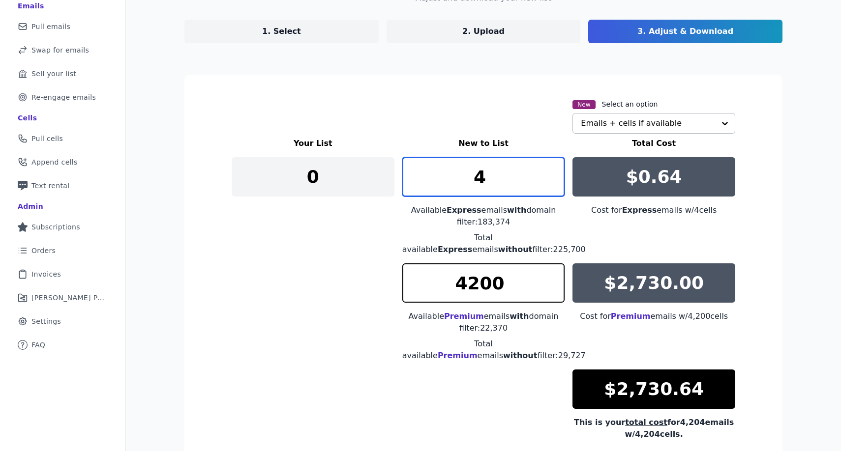
click at [501, 187] on input "4" at bounding box center [483, 176] width 163 height 39
type input "125"
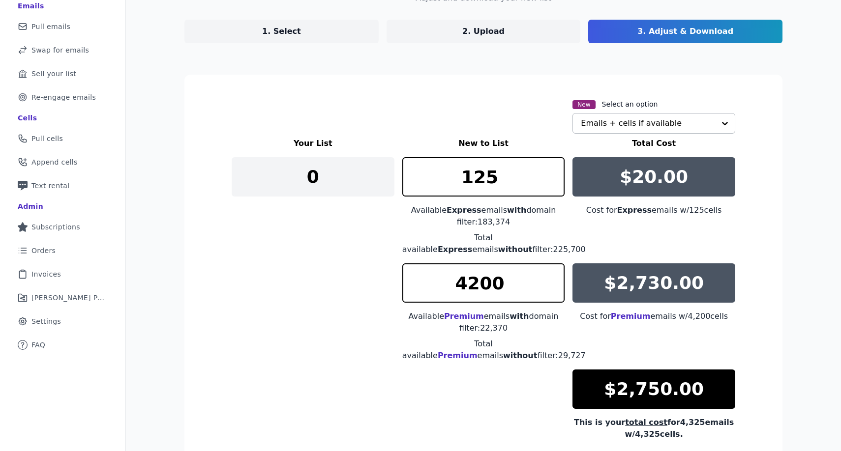
click at [805, 256] on div "Let's find your perfect email list! Adjust and download your new list 1. Select…" at bounding box center [483, 257] width 715 height 597
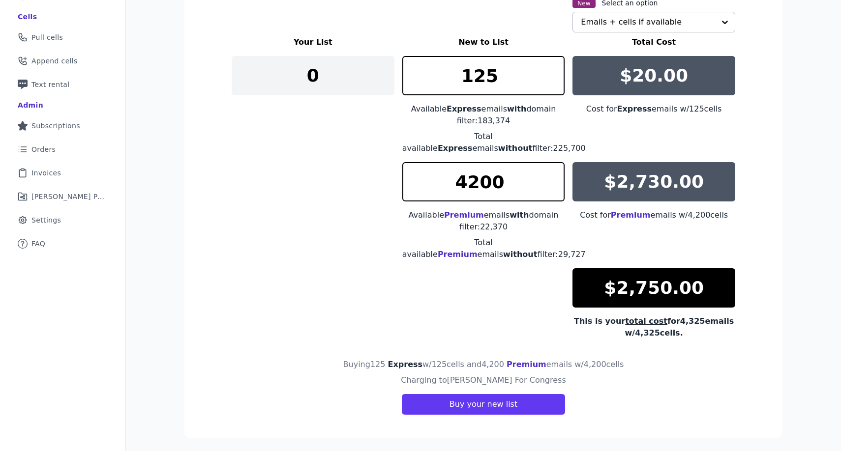
scroll to position [194, 0]
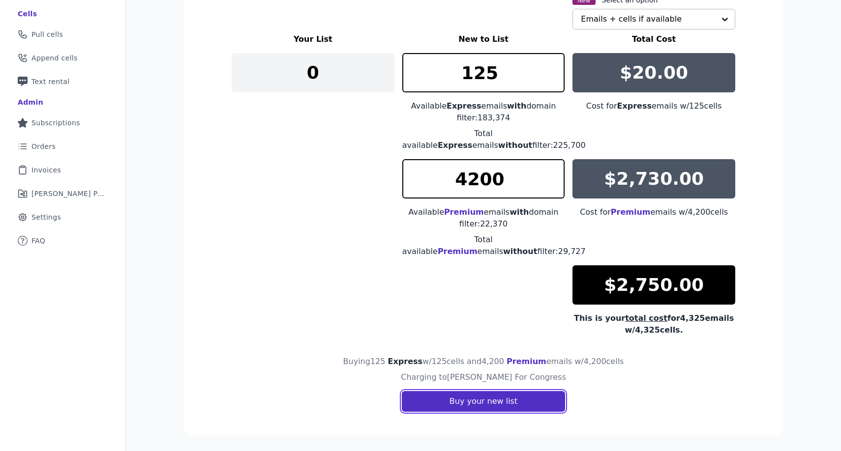
click at [468, 405] on button "Buy your new list" at bounding box center [483, 401] width 163 height 21
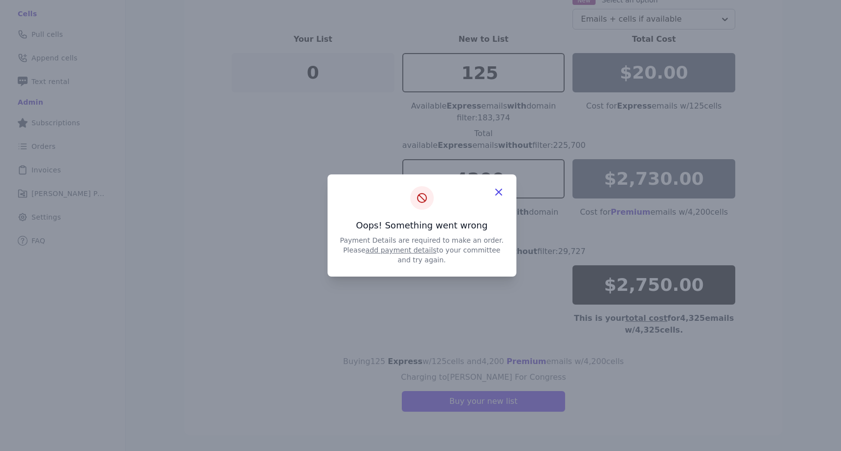
click at [403, 250] on link "add payment details" at bounding box center [400, 250] width 71 height 8
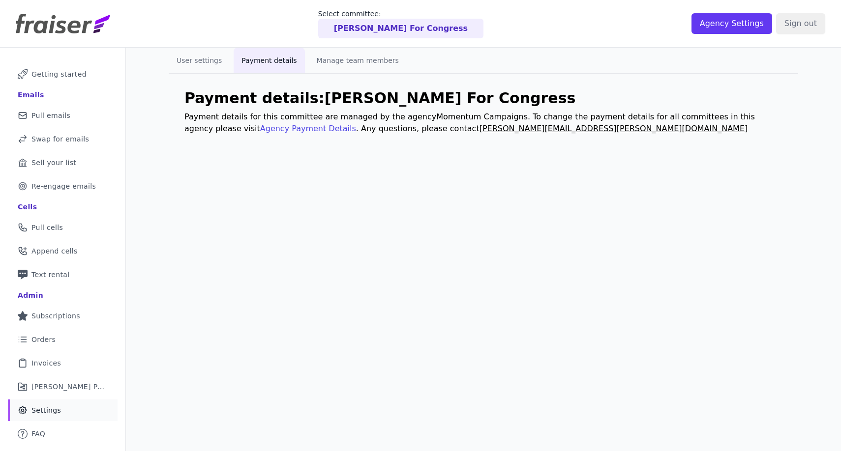
click at [374, 173] on div "User settings Payment details Manage team members Payment details: [PERSON_NAME…" at bounding box center [483, 273] width 715 height 451
click at [260, 131] on link "Agency Payment Details" at bounding box center [308, 128] width 96 height 9
click at [208, 64] on button "User settings" at bounding box center [199, 61] width 61 height 26
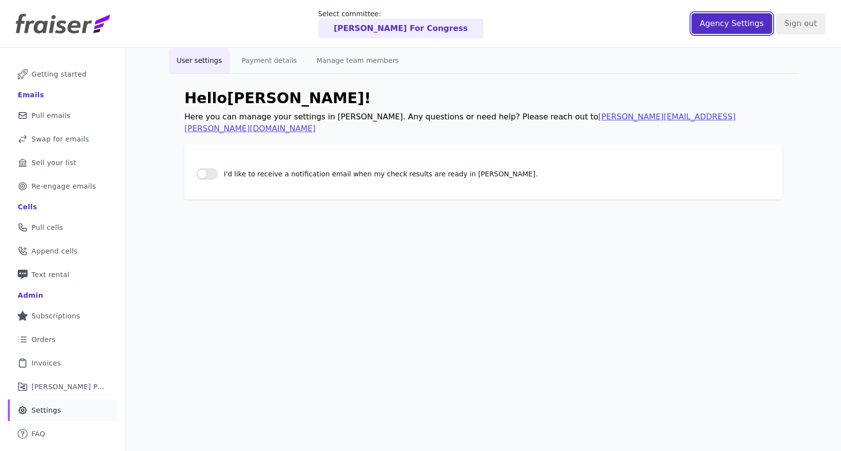
click at [732, 16] on input "Agency Settings" at bounding box center [731, 23] width 81 height 21
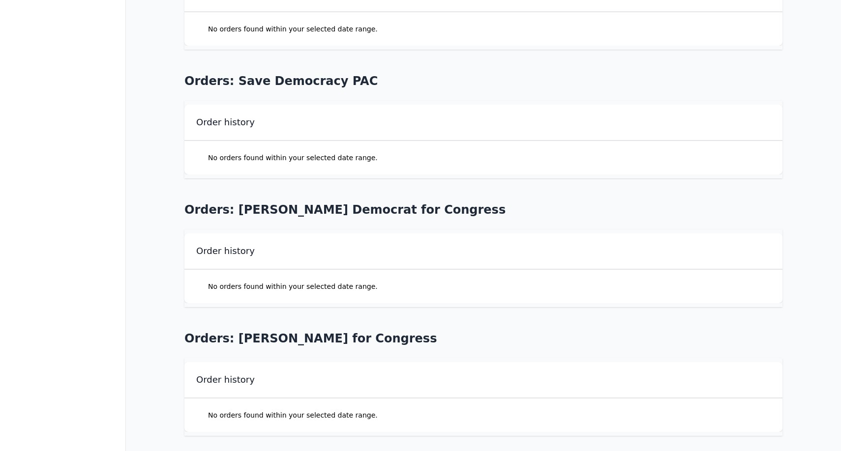
scroll to position [6802, 0]
